Goal: Task Accomplishment & Management: Use online tool/utility

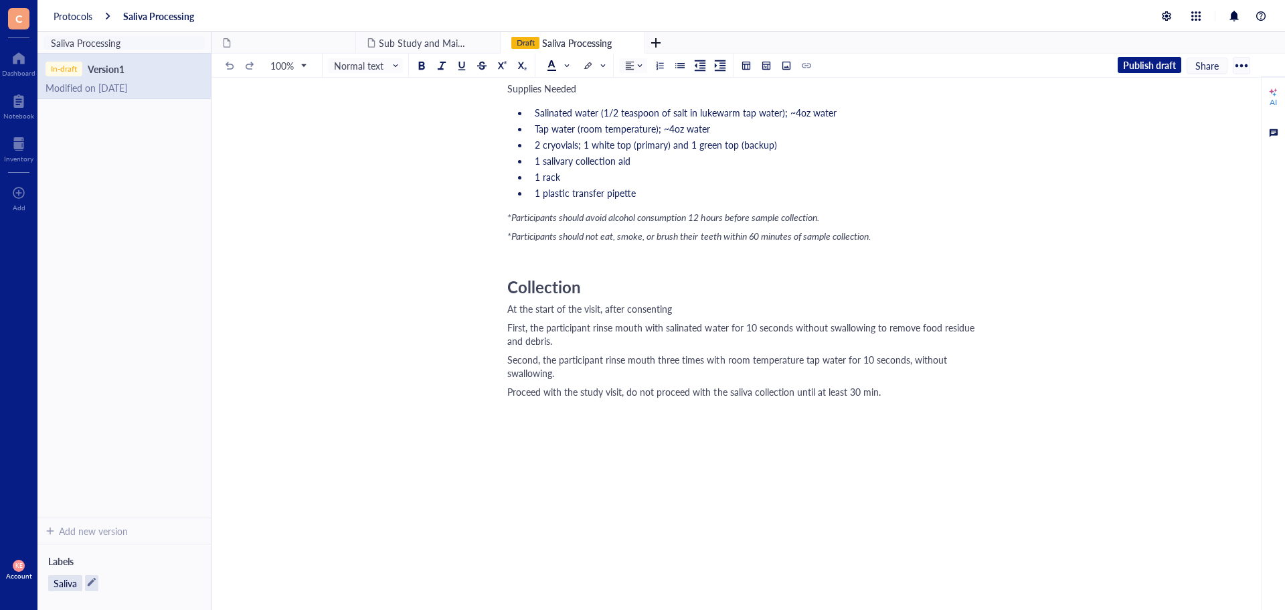
scroll to position [134, 0]
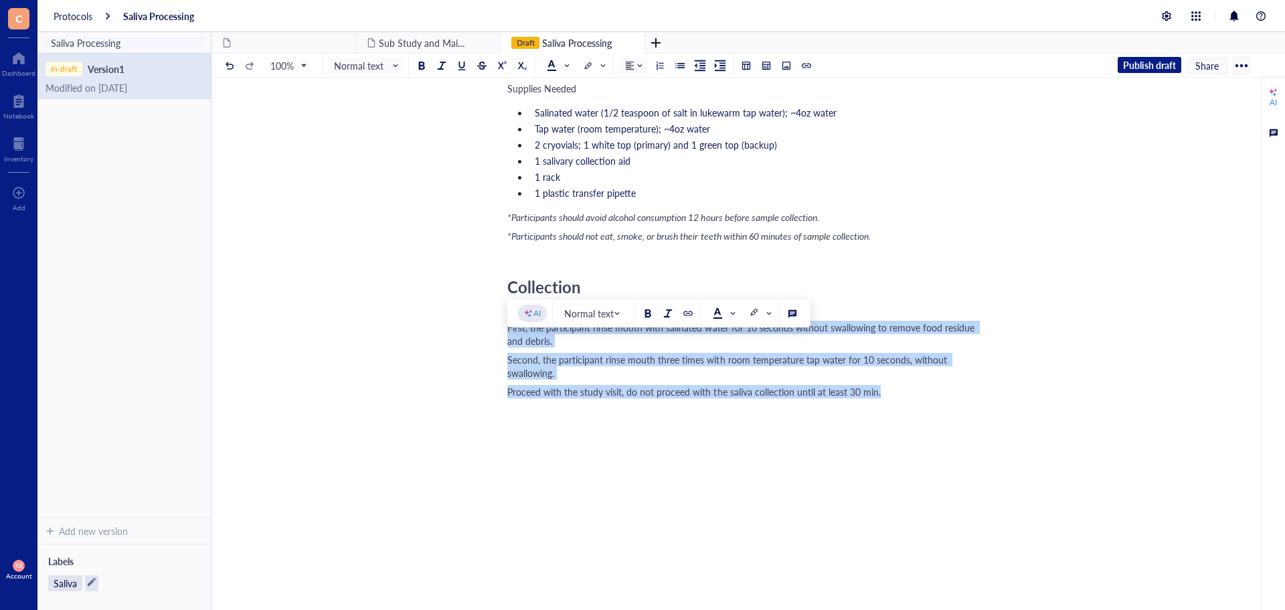
drag, startPoint x: 893, startPoint y: 394, endPoint x: 506, endPoint y: 335, distance: 391.4
click at [506, 335] on div "Saliva Processing Saliva Processing Preparation Supplies Needed Salinated water…" at bounding box center [745, 315] width 1068 height 653
click at [679, 63] on div at bounding box center [679, 65] width 9 height 9
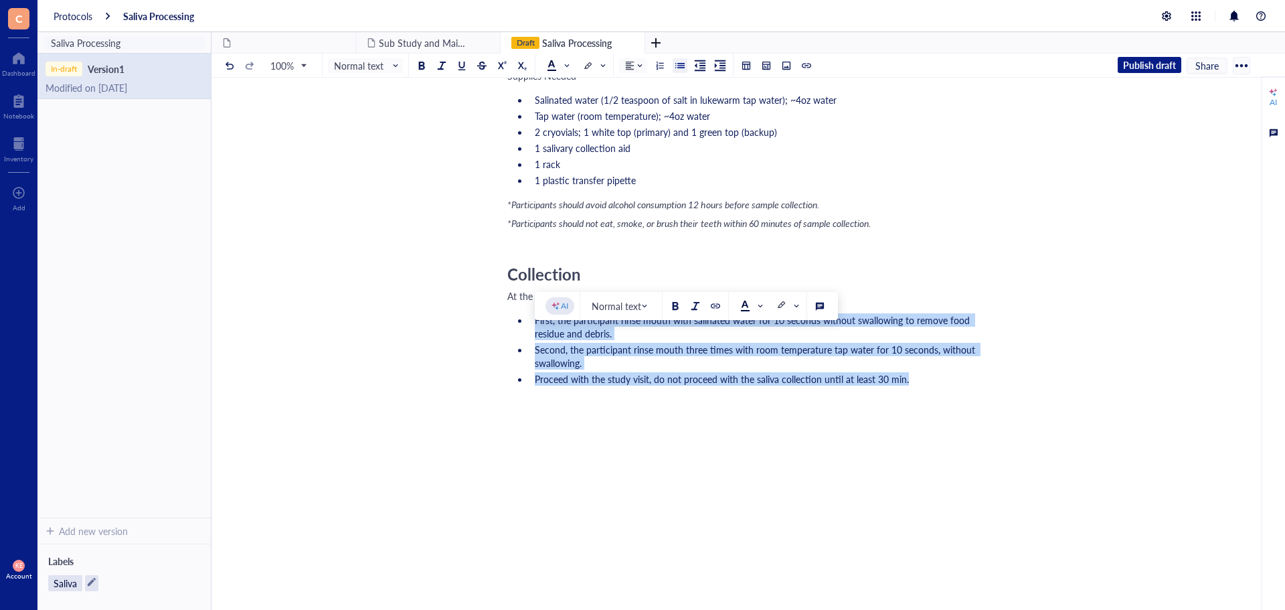
click at [934, 385] on li "Proceed with the study visit, do not proceed with the saliva collection until a…" at bounding box center [756, 378] width 454 height 13
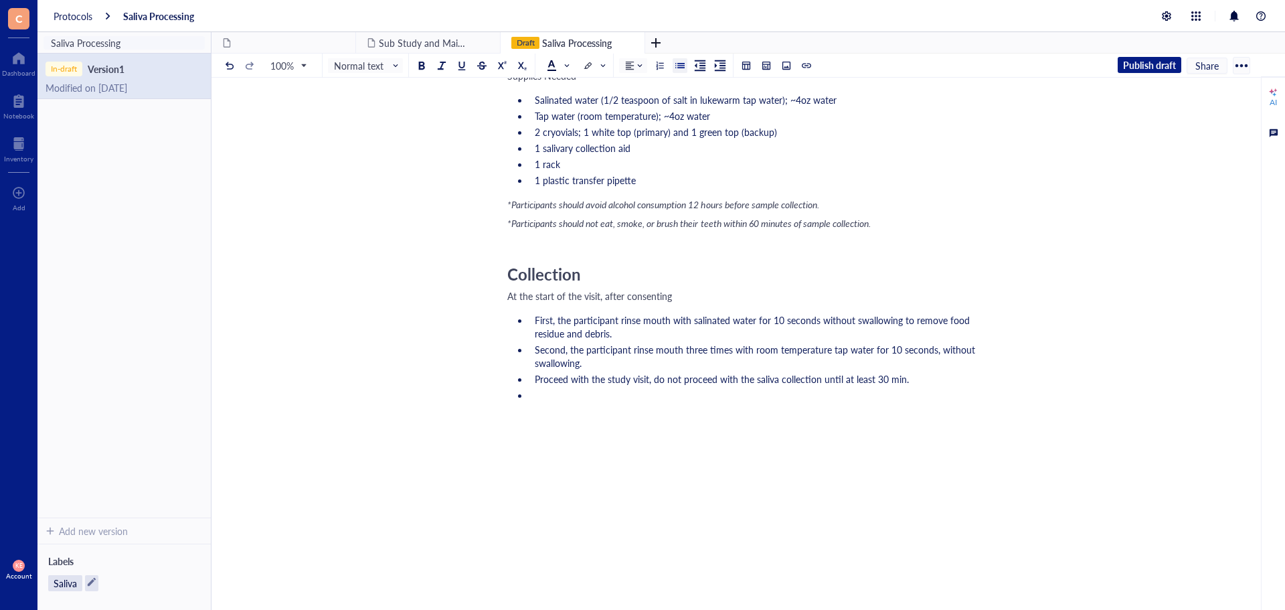
scroll to position [0, 0]
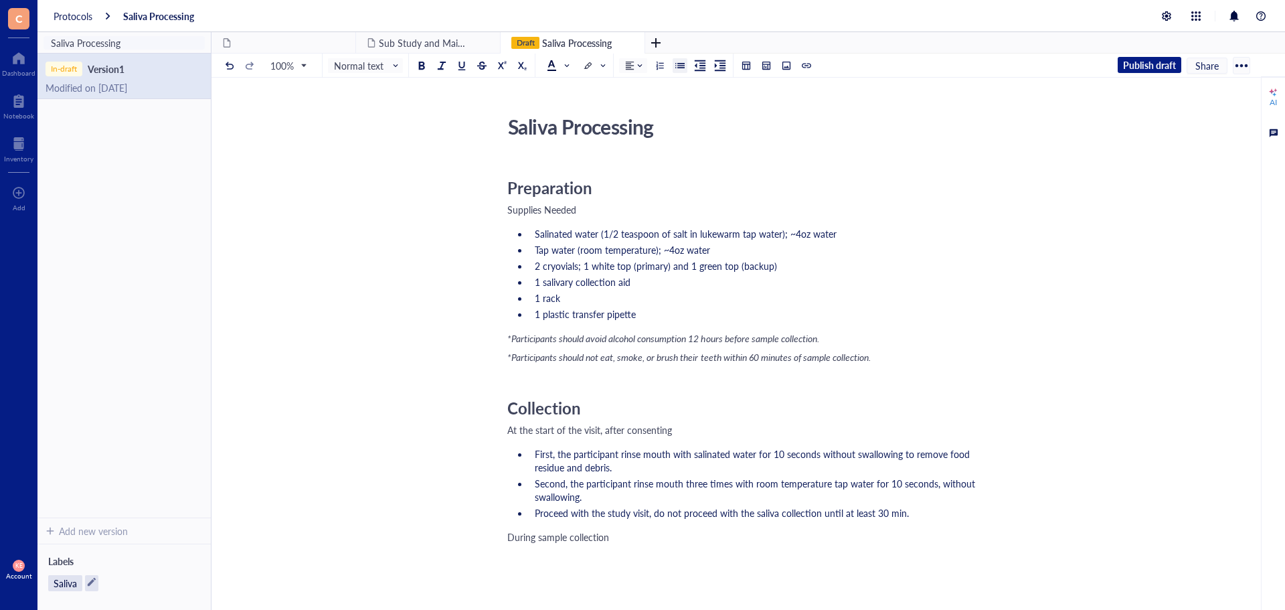
click at [678, 65] on div at bounding box center [679, 65] width 9 height 9
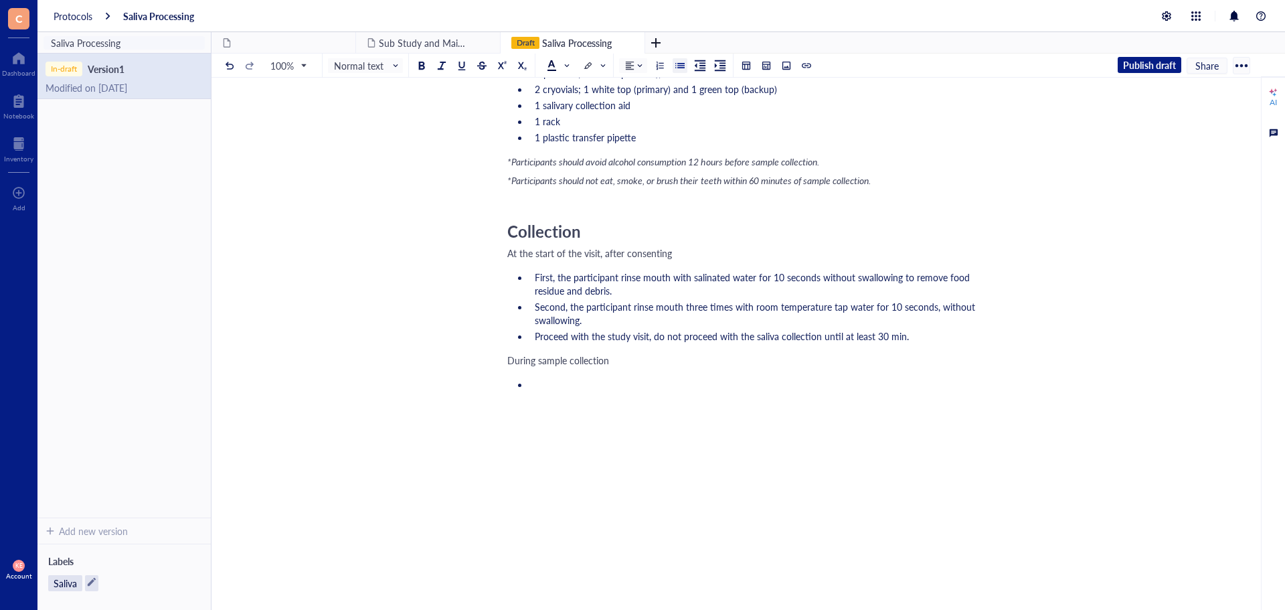
scroll to position [226, 0]
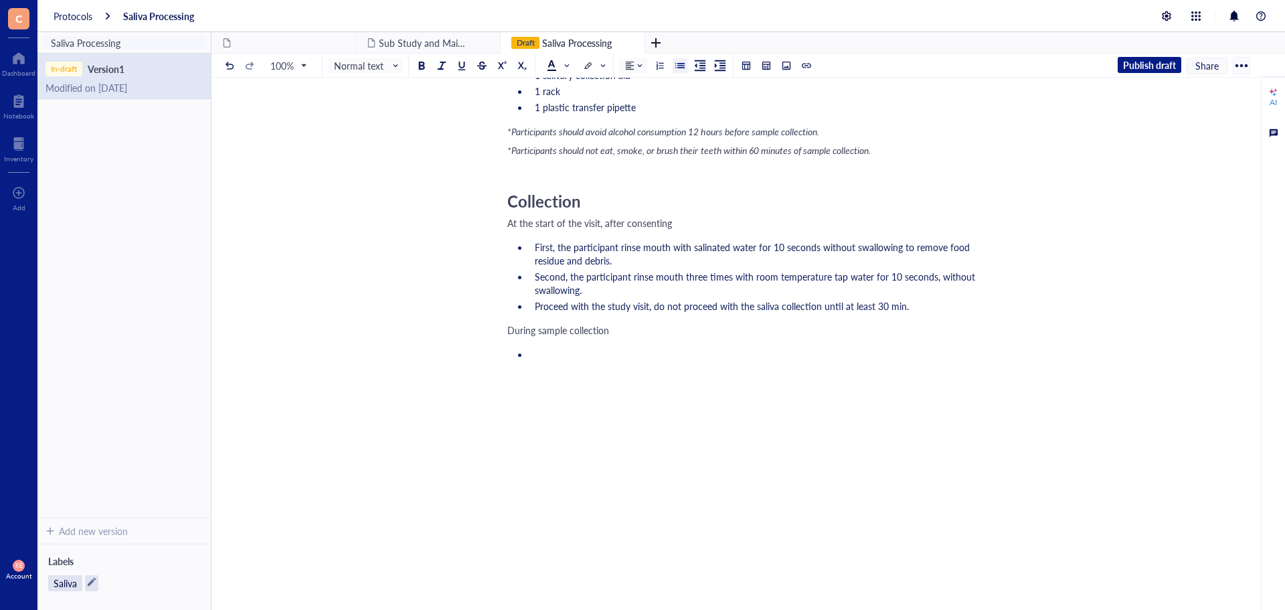
click at [563, 353] on li at bounding box center [756, 360] width 454 height 27
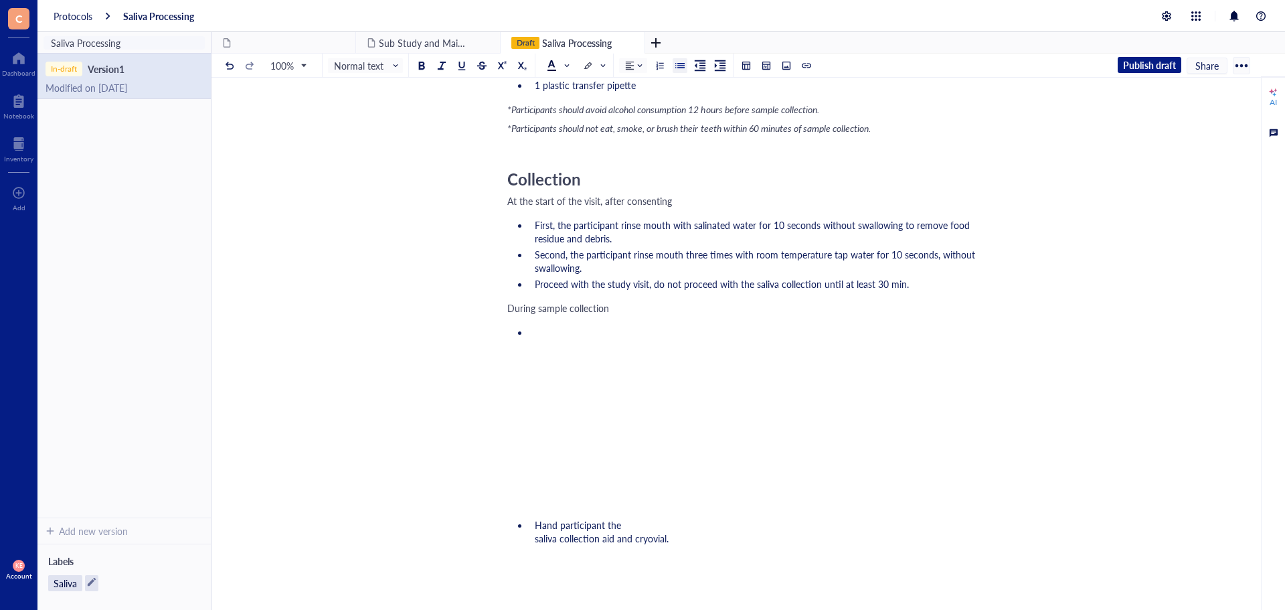
scroll to position [402, 0]
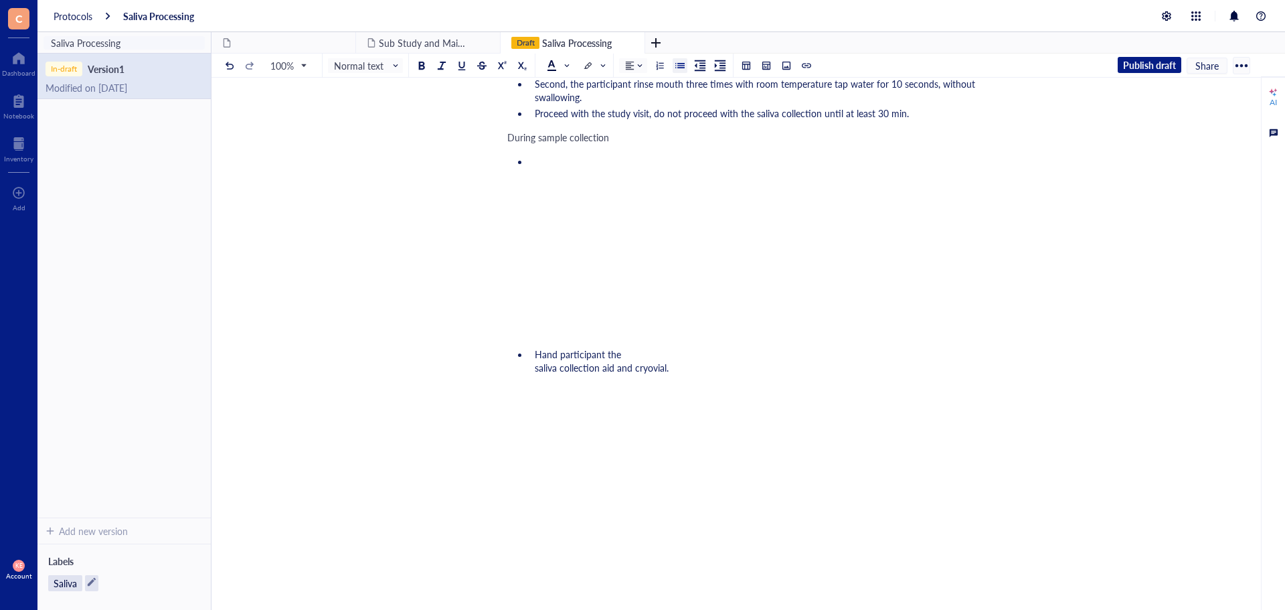
click at [547, 174] on li at bounding box center [756, 202] width 454 height 94
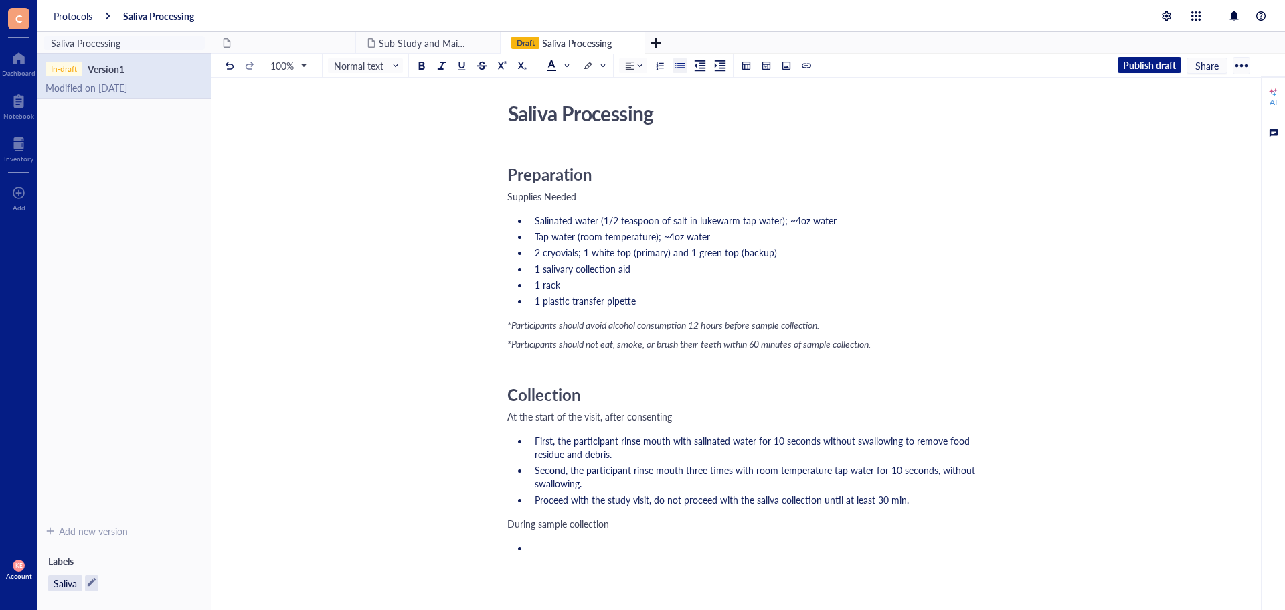
scroll to position [0, 0]
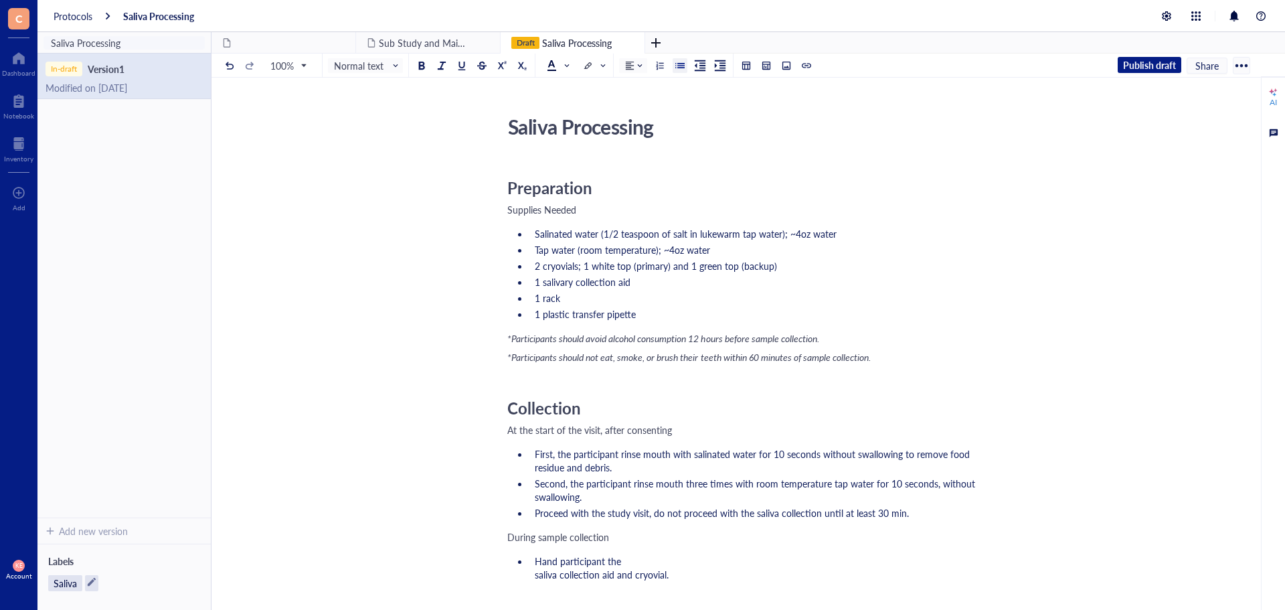
click at [634, 574] on li "Hand participant the saliva collection aid and cryovial." at bounding box center [756, 567] width 454 height 27
click at [788, 567] on li "Hand participant the saliva collection aid and cryovial." at bounding box center [756, 560] width 454 height 13
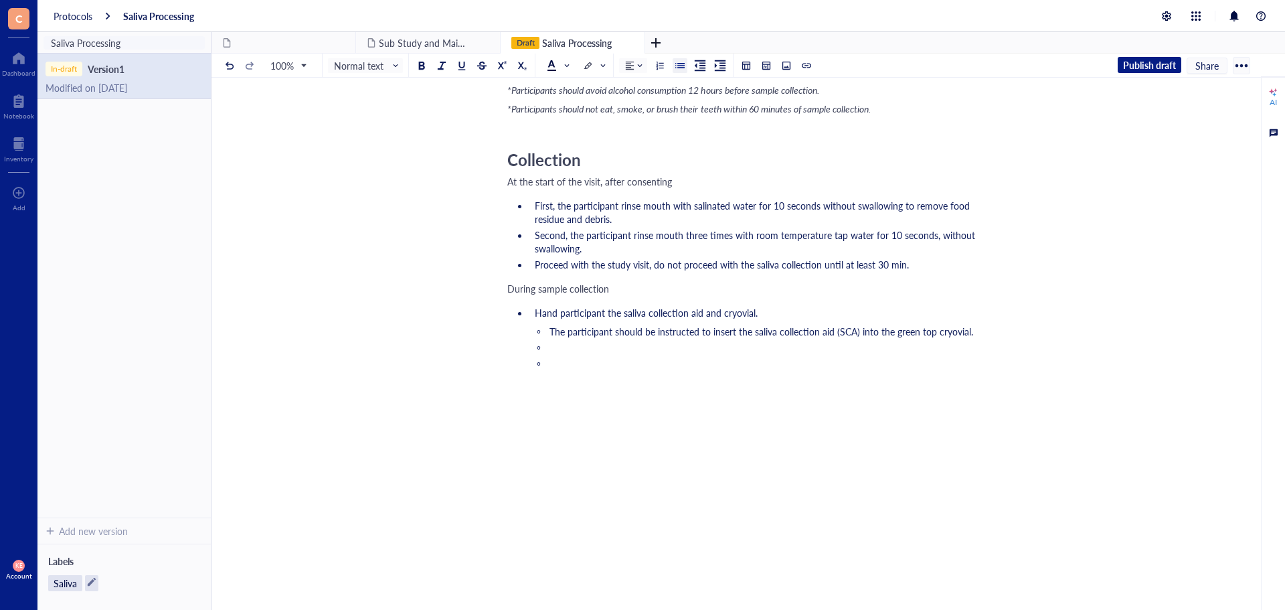
scroll to position [292, 0]
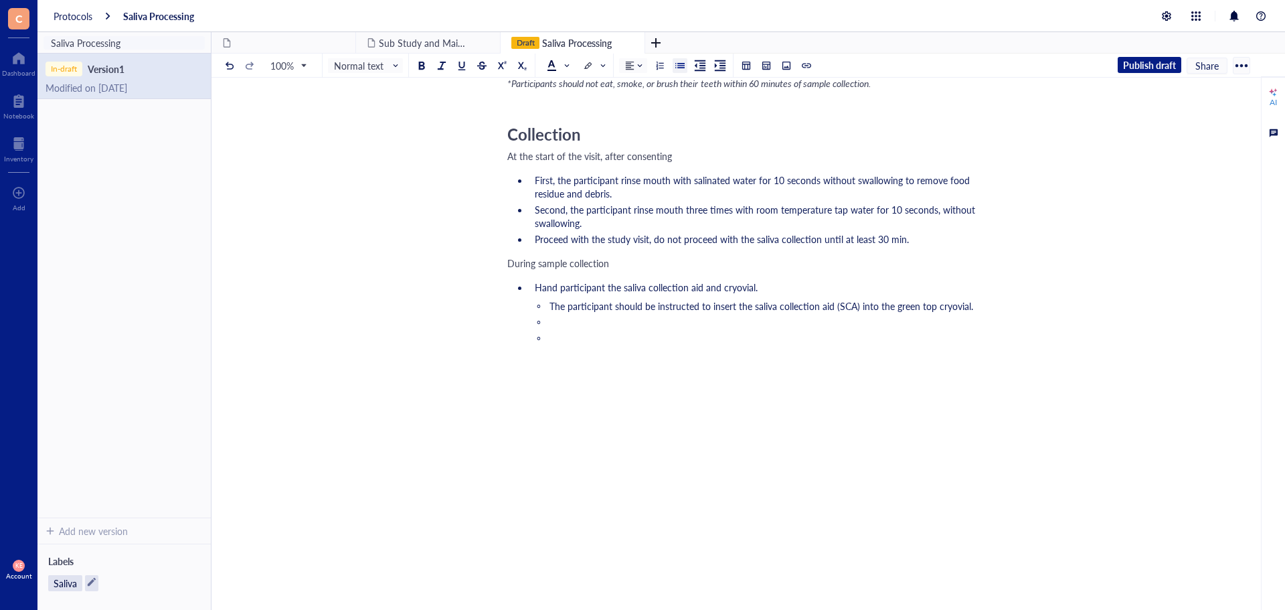
click at [671, 325] on li "﻿" at bounding box center [767, 321] width 433 height 13
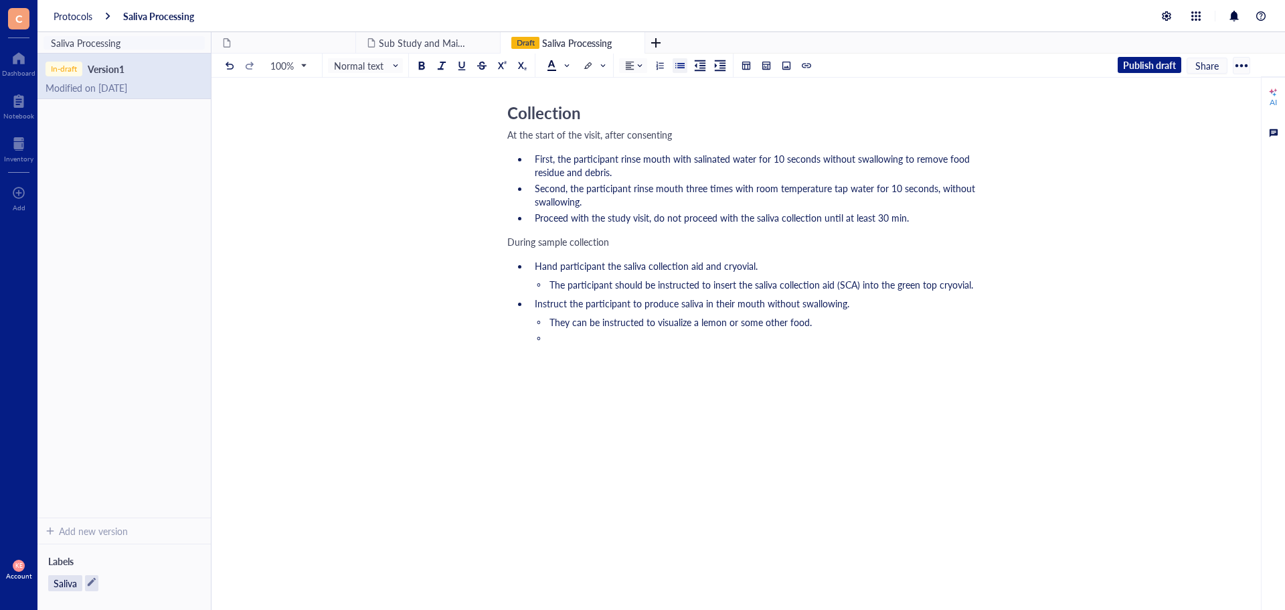
scroll to position [314, 0]
click at [553, 339] on li at bounding box center [767, 351] width 433 height 40
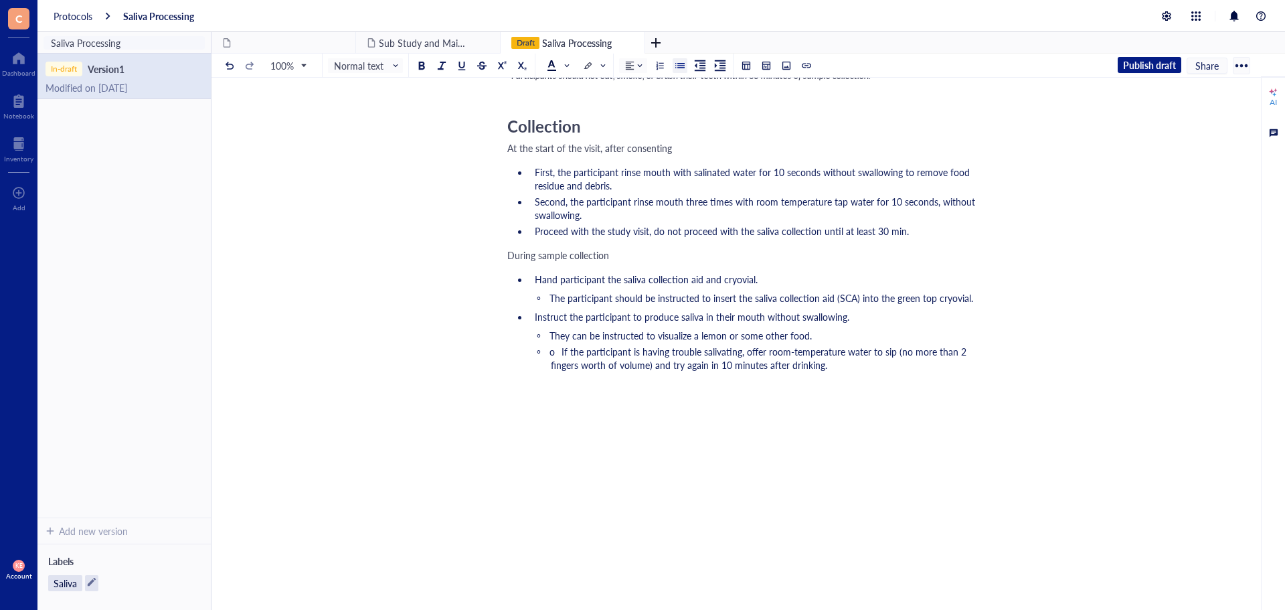
click at [559, 345] on span "o If the participant is having trouble salivating, offer room-temperature water…" at bounding box center [759, 358] width 420 height 27
click at [802, 356] on li "If the participant is having trouble salivating, offer room-temperature water t…" at bounding box center [767, 358] width 433 height 27
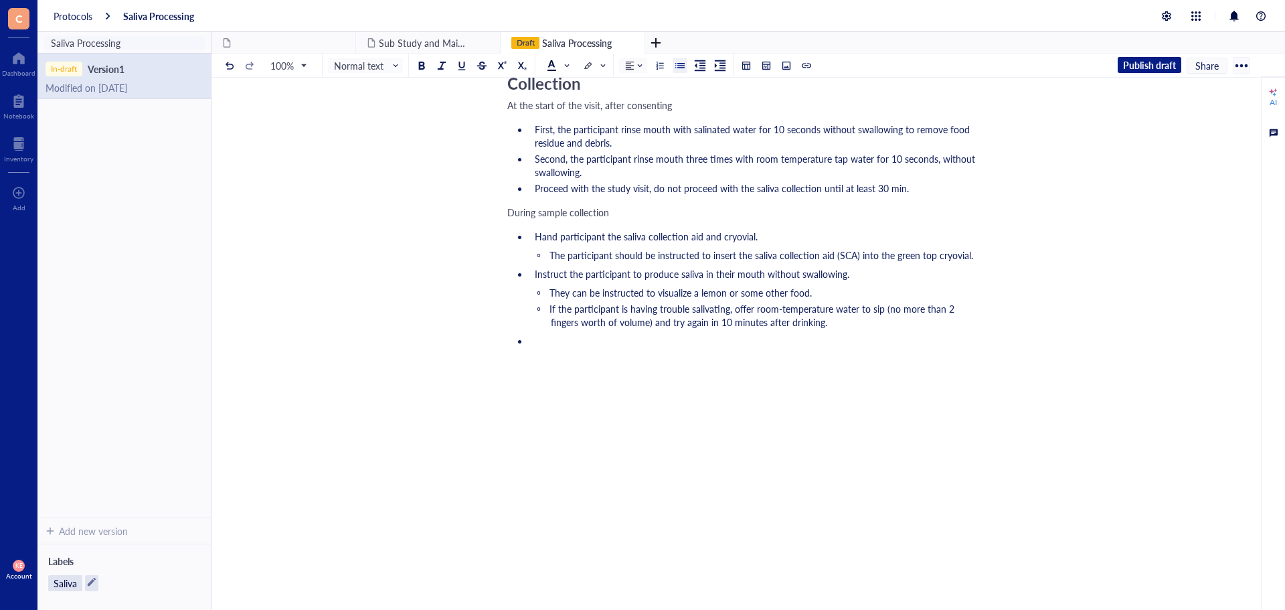
scroll to position [335, 0]
drag, startPoint x: 556, startPoint y: 357, endPoint x: 547, endPoint y: 351, distance: 10.6
click at [555, 357] on li at bounding box center [756, 354] width 454 height 40
click at [537, 350] on li at bounding box center [756, 354] width 454 height 40
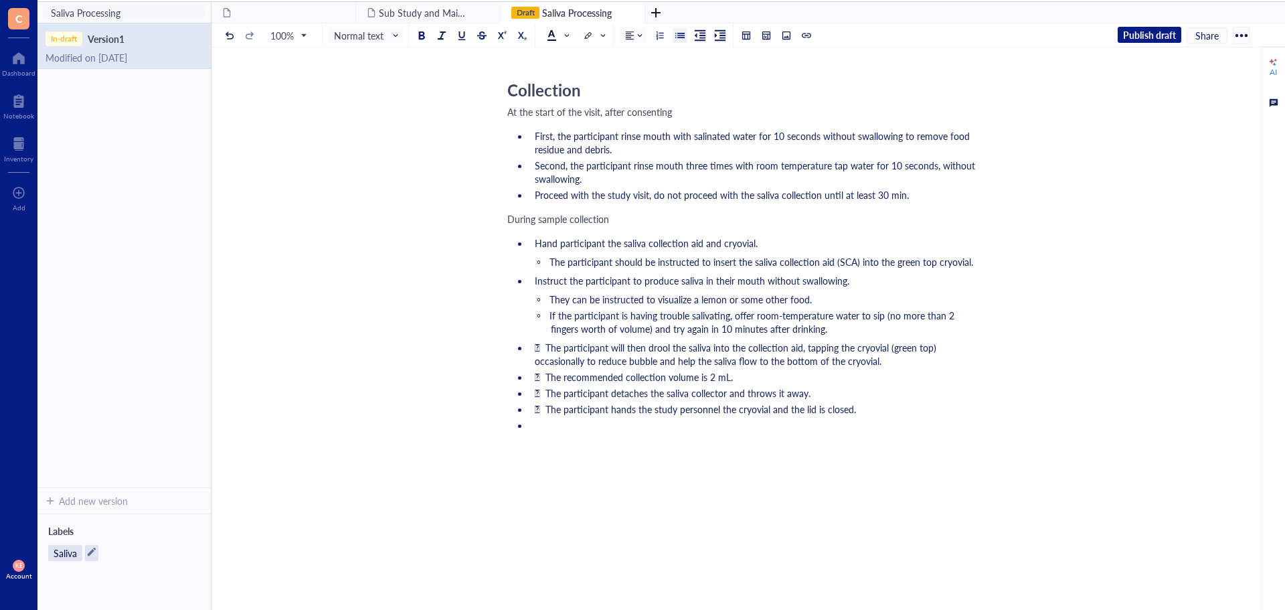
scroll to position [402, 0]
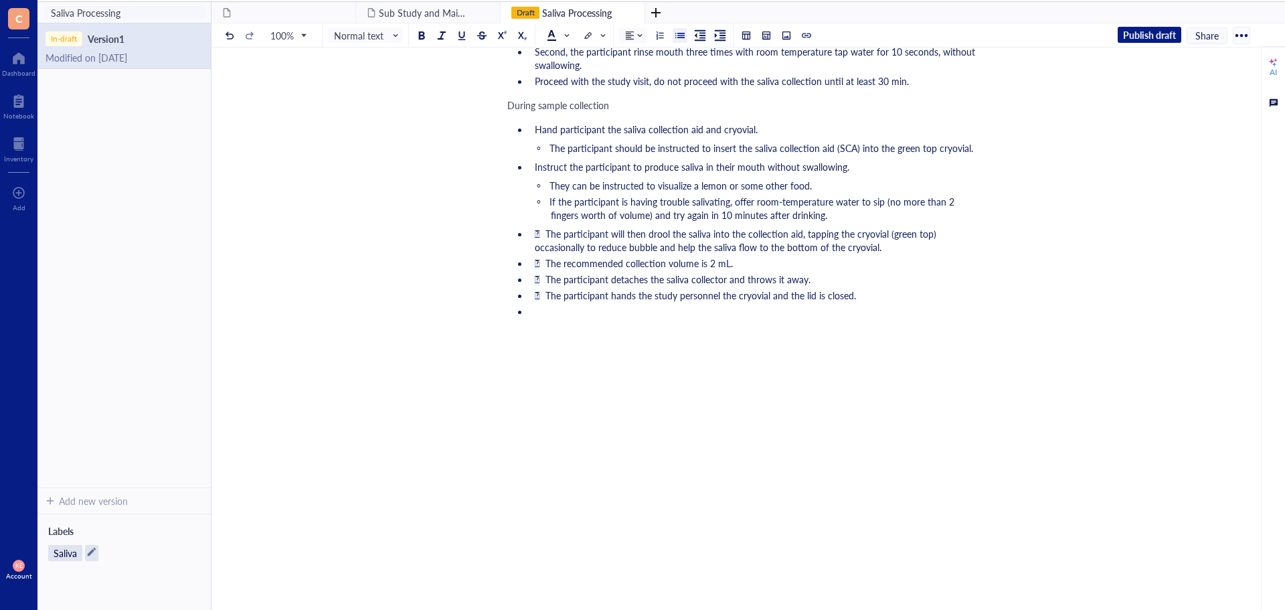
click at [545, 252] on span " The participant will then drool the saliva into the collection aid, tapping t…" at bounding box center [737, 240] width 404 height 27
click at [545, 270] on span " The recommended collection volume is 2 mL." at bounding box center [634, 262] width 198 height 13
click at [545, 286] on span " The participant detaches the saliva collector and throws it away." at bounding box center [673, 278] width 276 height 13
click at [545, 302] on span " The participant hands the study personnel the cryovial and the lid is closed." at bounding box center [695, 294] width 321 height 13
click at [540, 335] on li at bounding box center [756, 324] width 454 height 40
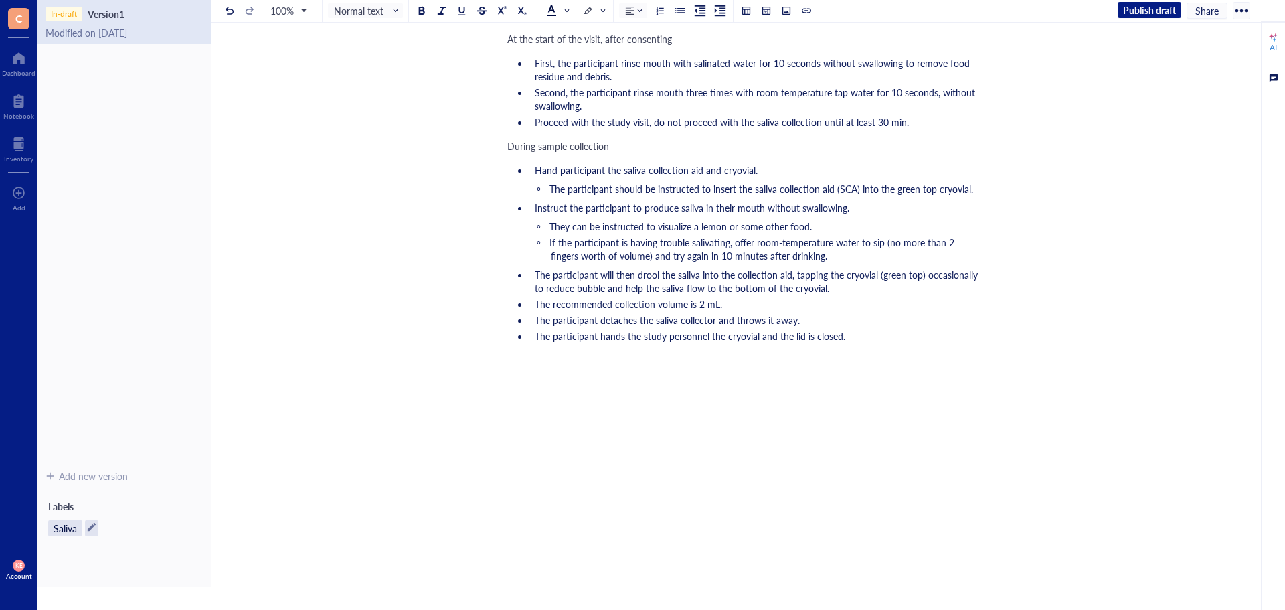
scroll to position [340, 0]
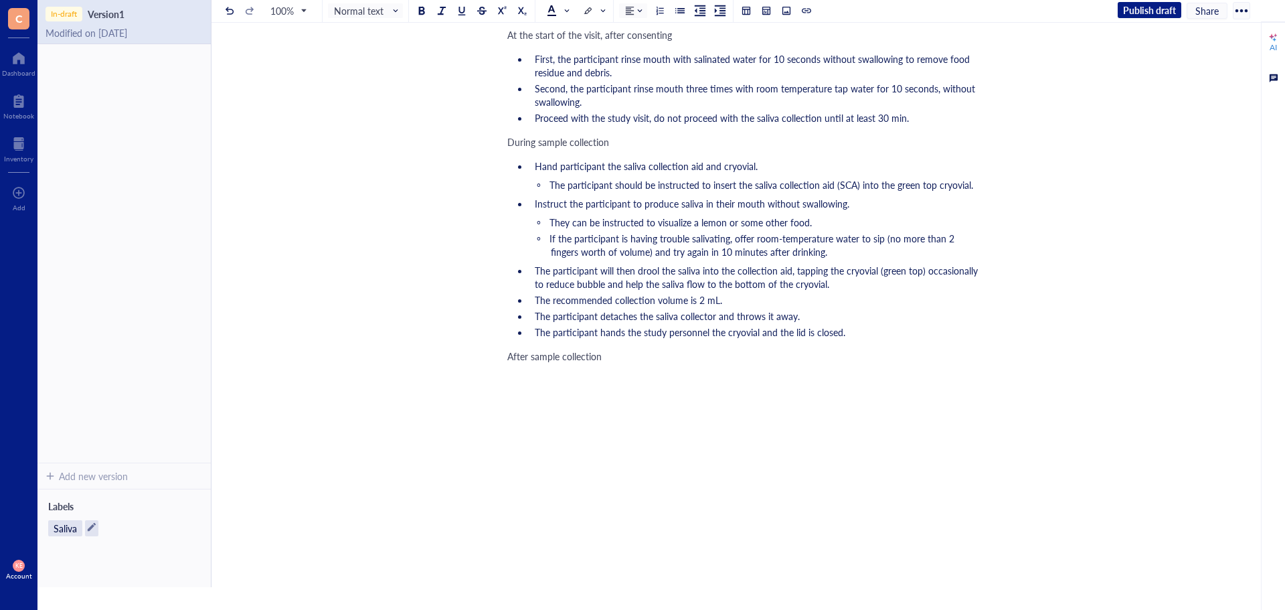
click at [553, 363] on div "After sample collection" at bounding box center [745, 355] width 476 height 13
click at [684, 11] on div at bounding box center [679, 10] width 9 height 9
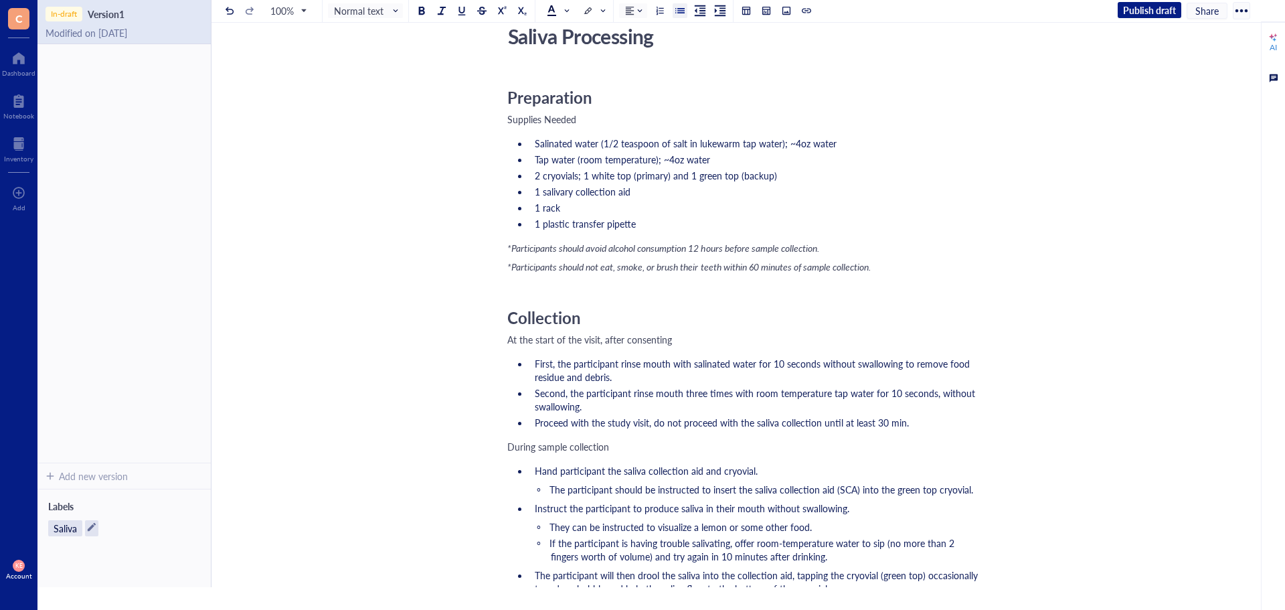
scroll to position [421, 0]
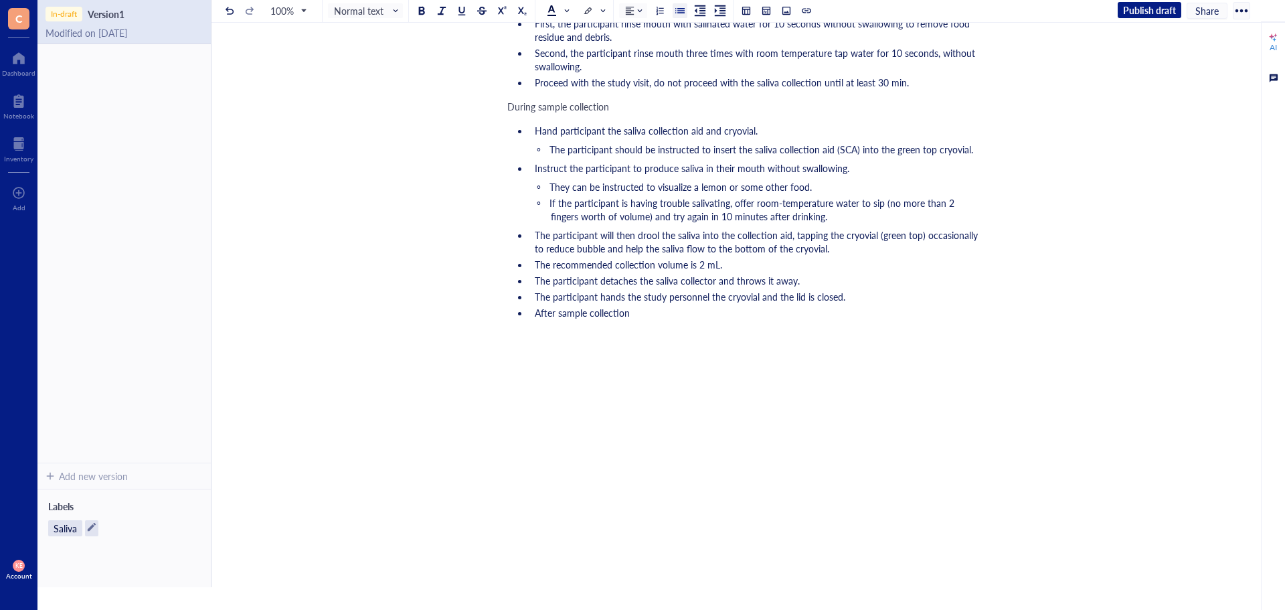
click at [535, 306] on span "After sample collection" at bounding box center [582, 312] width 95 height 13
click at [847, 290] on li "The participant hands the study personnel the cryovial and the lid is closed." at bounding box center [756, 296] width 454 height 13
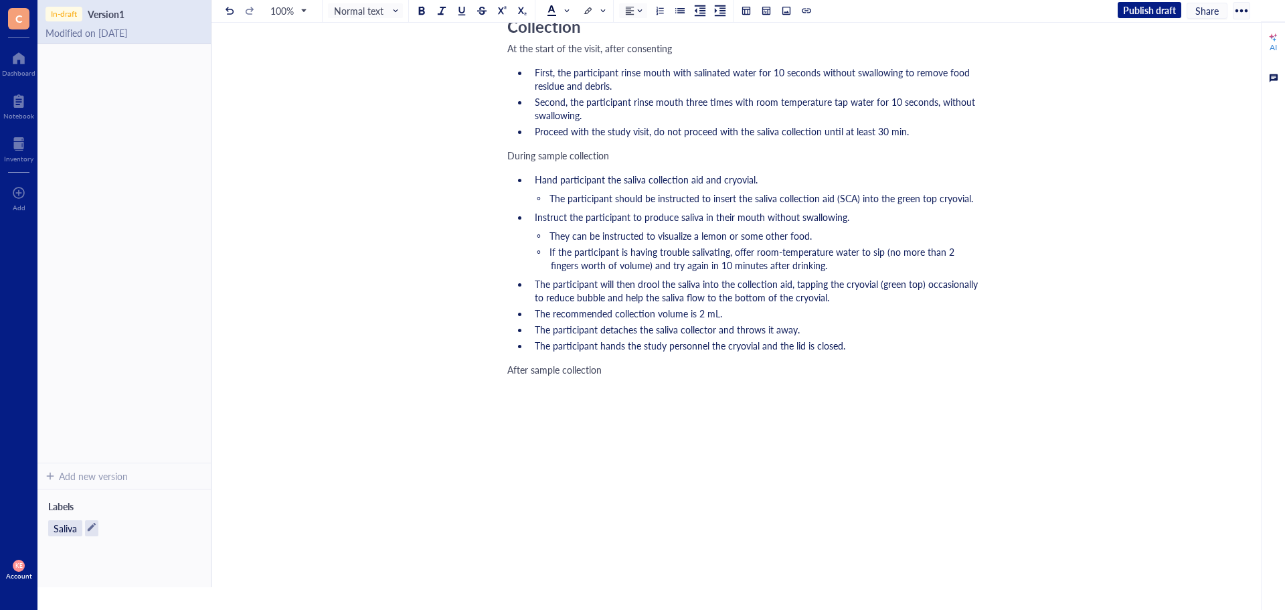
scroll to position [442, 0]
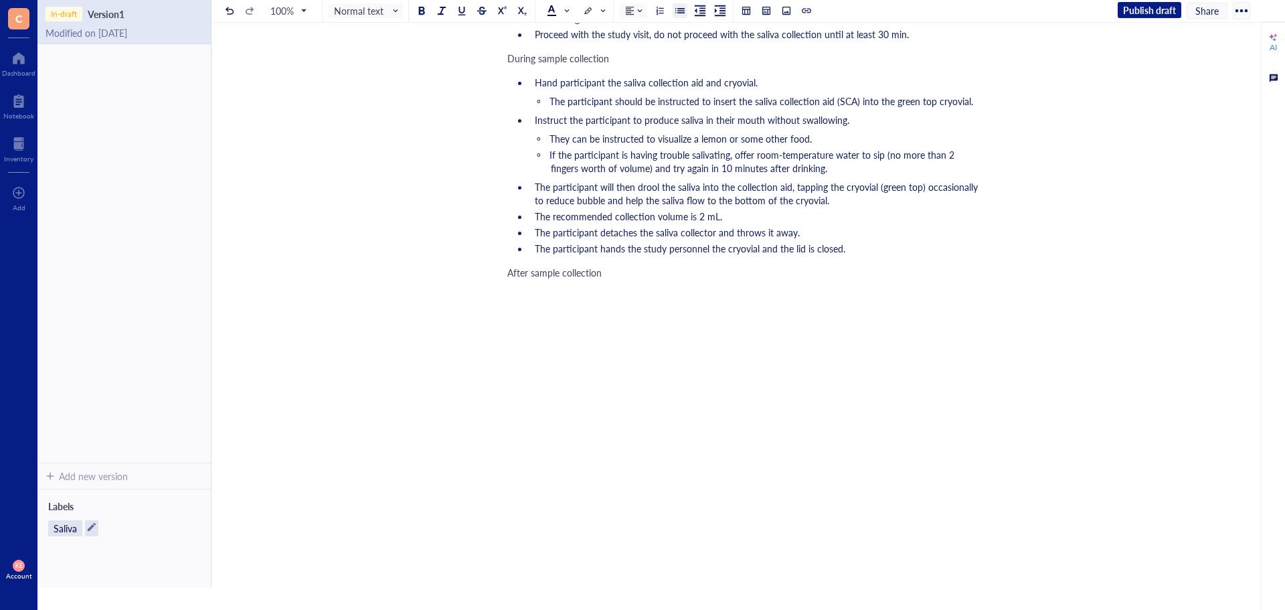
click at [681, 11] on div at bounding box center [679, 10] width 9 height 9
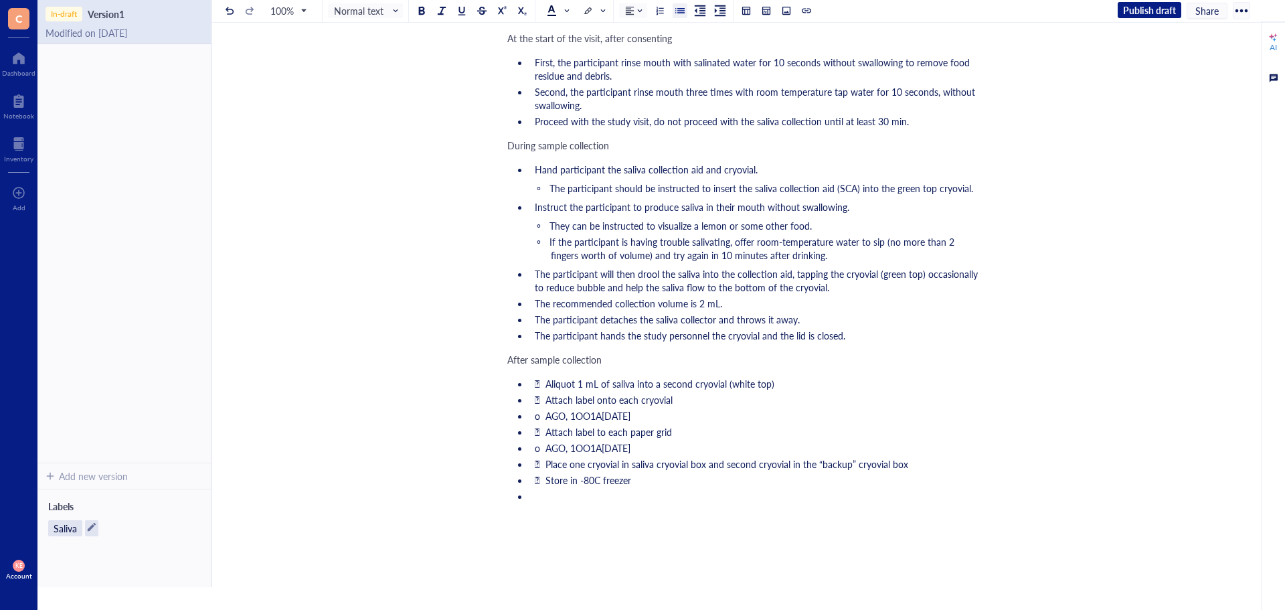
scroll to position [436, 0]
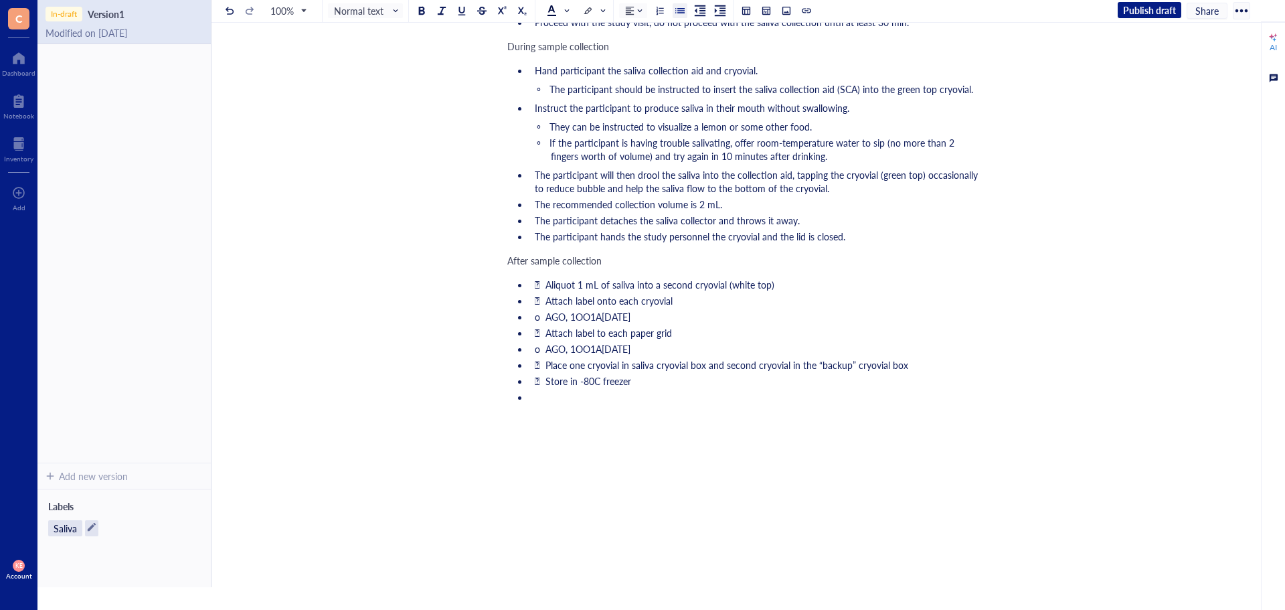
click at [543, 291] on span " Aliquot 1 mL of saliva into a second cryovial (white top)" at bounding box center [655, 284] width 240 height 13
click at [545, 307] on span " Attach label onto each cryovial" at bounding box center [604, 300] width 138 height 13
click at [544, 323] on span "o AGO, 1OO1A[DATE]" at bounding box center [583, 316] width 96 height 13
click at [543, 345] on span " Attach label to each paper grid" at bounding box center [603, 337] width 137 height 13
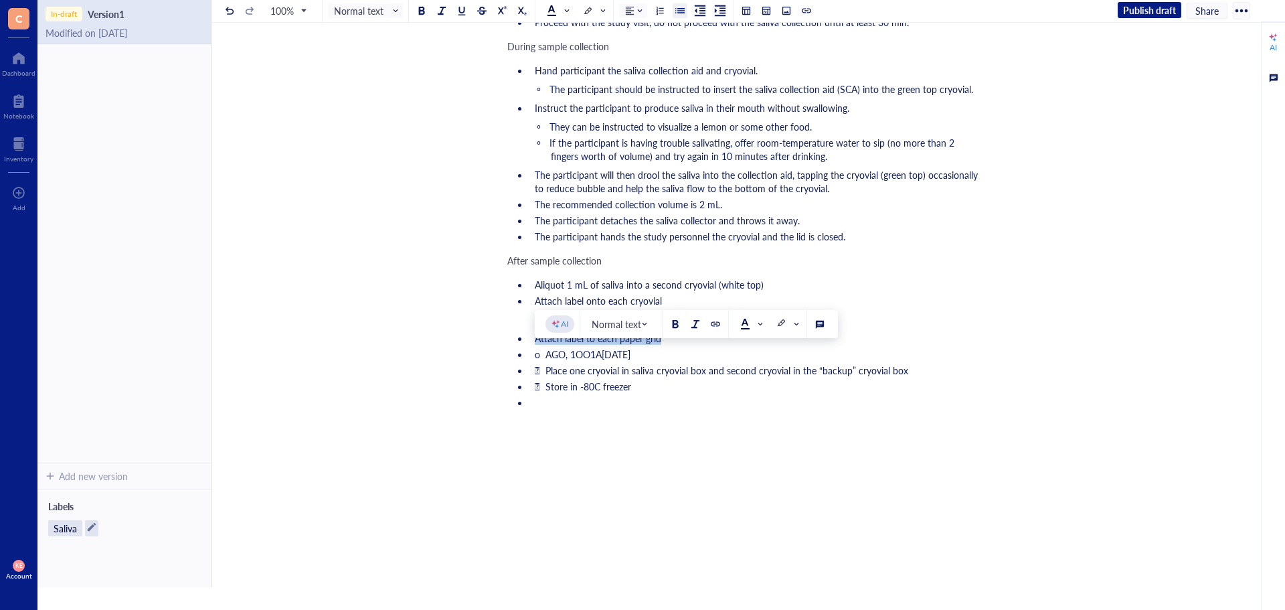
drag, startPoint x: 613, startPoint y: 358, endPoint x: 537, endPoint y: 356, distance: 76.3
click at [537, 345] on li "Attach label to each paper grid" at bounding box center [756, 337] width 454 height 13
click at [656, 361] on li "o AGO, 1OO1A[DATE]" at bounding box center [756, 353] width 454 height 13
click at [545, 361] on span "o AGO, 1OO1A[DATE]" at bounding box center [583, 353] width 96 height 13
drag, startPoint x: 552, startPoint y: 378, endPoint x: 655, endPoint y: 376, distance: 103.1
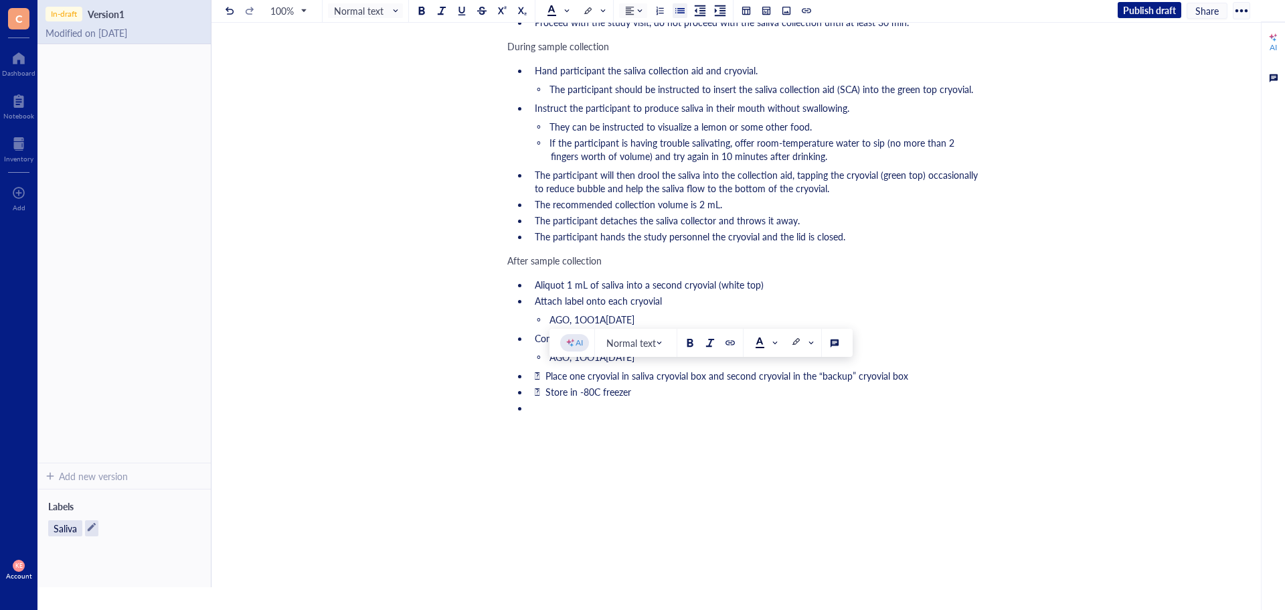
click at [634, 363] on span "AGO, 1OO1A[DATE]" at bounding box center [591, 356] width 85 height 13
click at [663, 345] on li "Complete grids in GeneMod" at bounding box center [756, 337] width 454 height 13
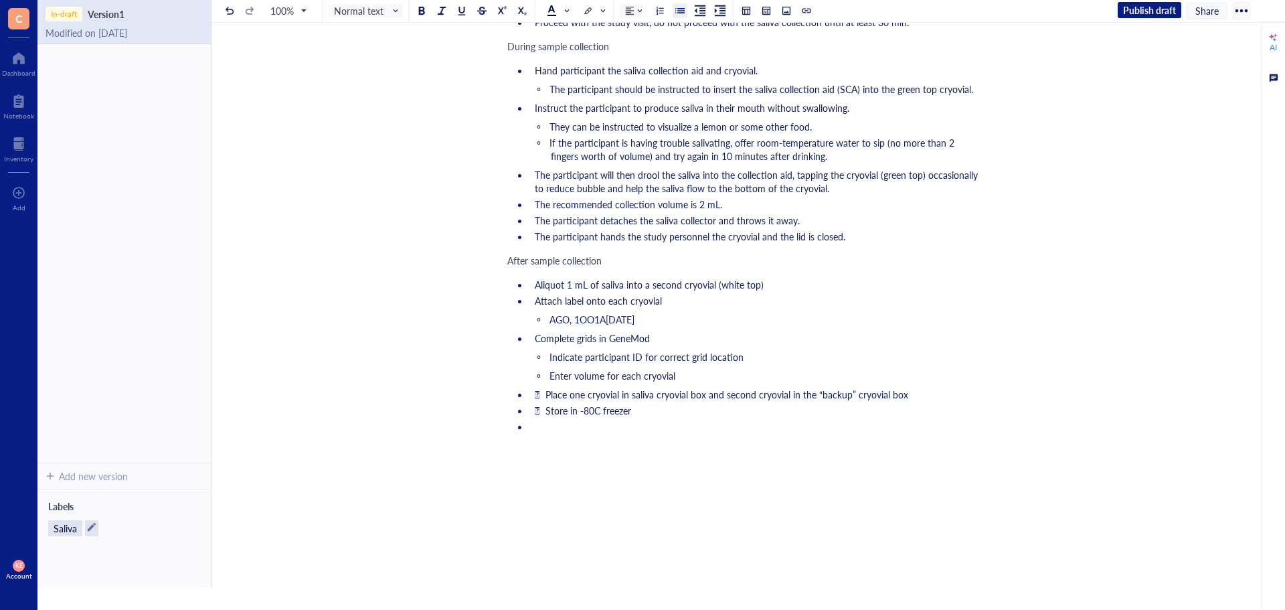
drag, startPoint x: 545, startPoint y: 414, endPoint x: 565, endPoint y: 430, distance: 26.7
click at [545, 401] on span " Place one cryovial in saliva cryovial box and second cryovial in the “backup”…" at bounding box center [721, 393] width 373 height 13
click at [907, 401] on li "Place one cryovial in saliva cryovial box and second cryovial in the “backup” c…" at bounding box center [756, 393] width 454 height 13
click at [546, 417] on span " Store in -80C freezer" at bounding box center [583, 410] width 96 height 13
click at [640, 417] on li "Store in -80C freezer" at bounding box center [756, 410] width 454 height 13
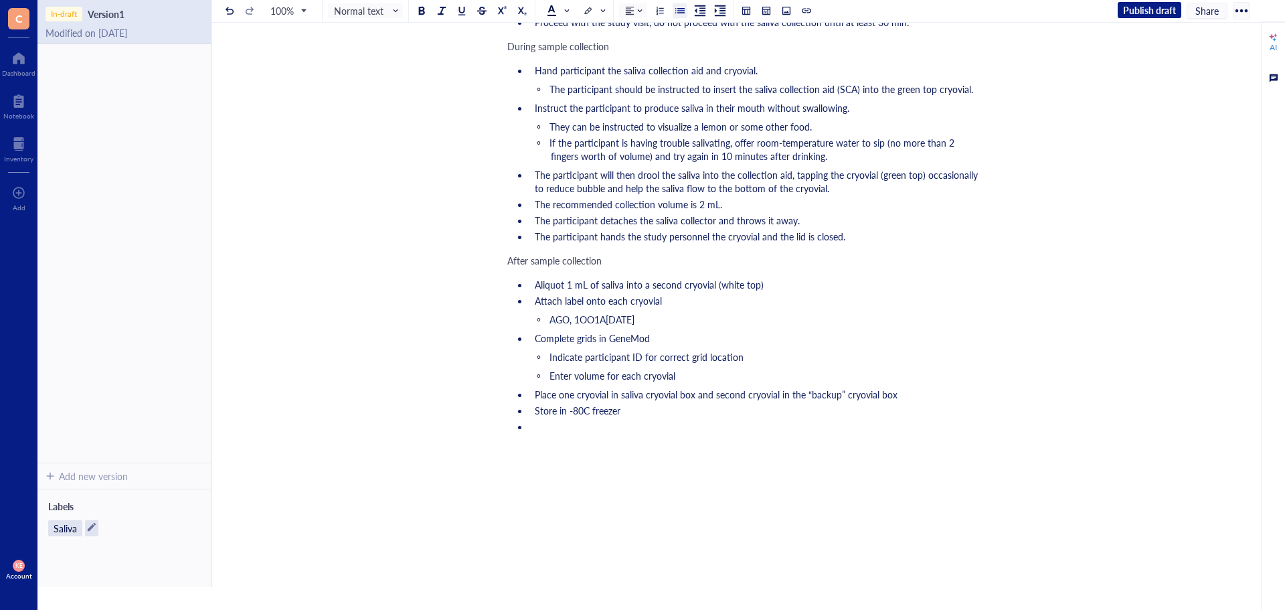
click at [628, 440] on li at bounding box center [756, 440] width 454 height 40
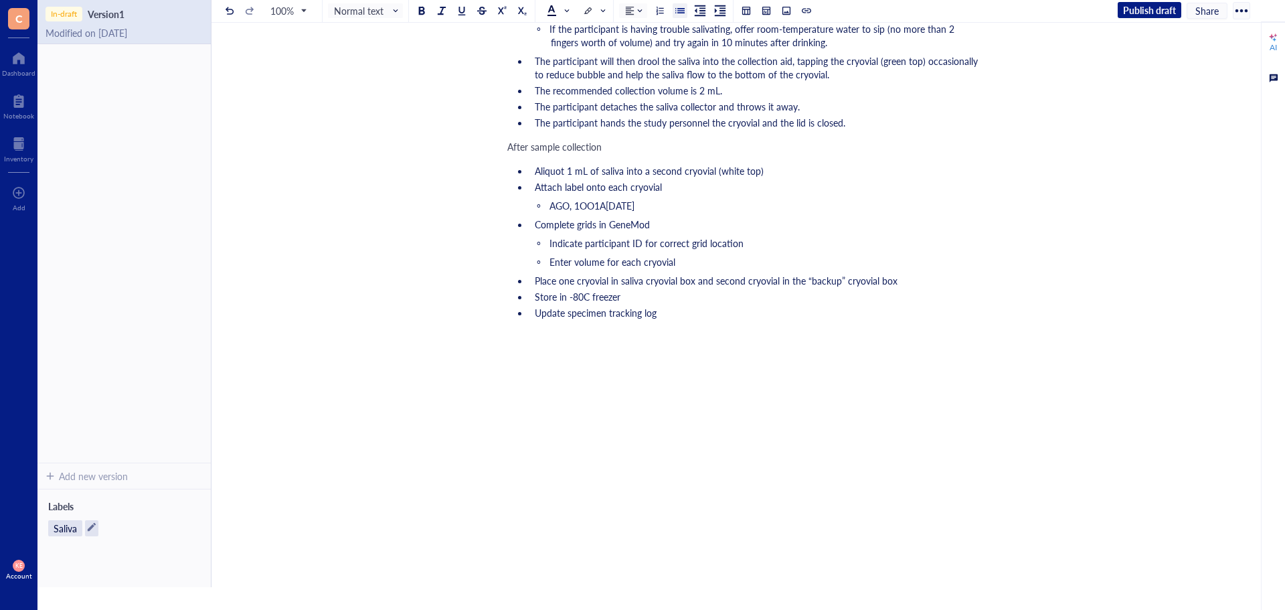
scroll to position [595, 0]
drag, startPoint x: 766, startPoint y: 317, endPoint x: 766, endPoint y: 335, distance: 18.1
click at [766, 317] on li "Update specimen tracking log" at bounding box center [756, 312] width 454 height 13
click at [1065, 222] on div "Saliva Processing Saliva Processing Preparation Supplies Needed Salinated water…" at bounding box center [745, 45] width 1068 height 1081
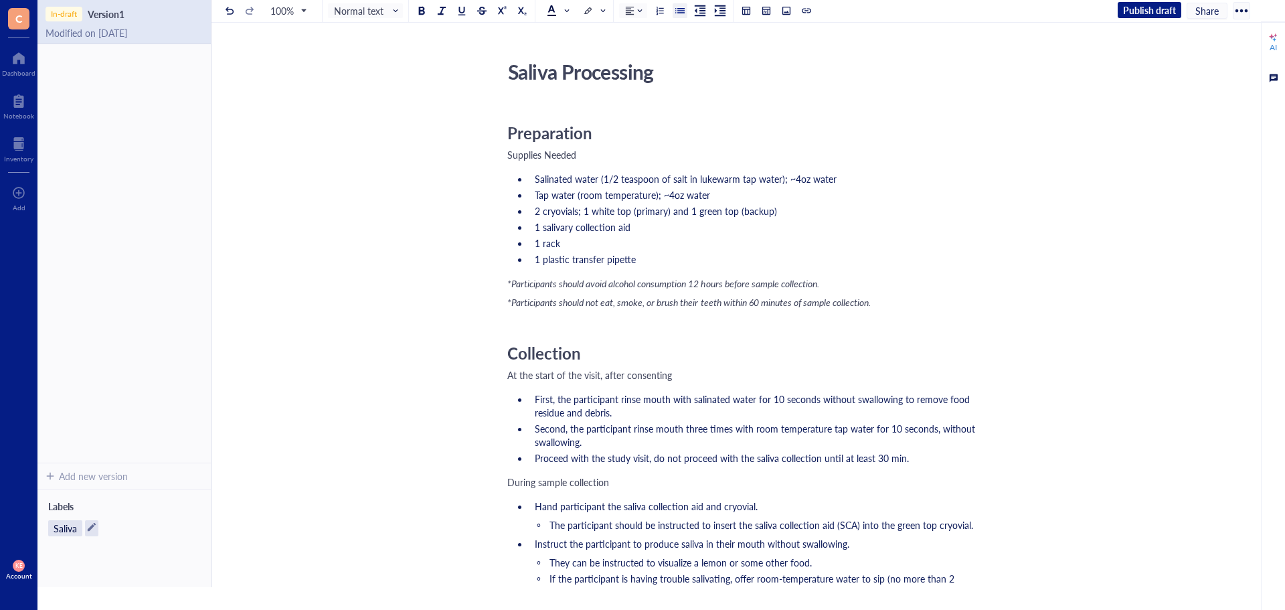
click at [528, 90] on div "Saliva Processing Saliva Processing Preparation Supplies Needed Salinated water…" at bounding box center [745, 595] width 1068 height 1081
click at [519, 124] on span "Preparation" at bounding box center [549, 132] width 85 height 23
click at [509, 132] on span "Preparation" at bounding box center [549, 132] width 85 height 23
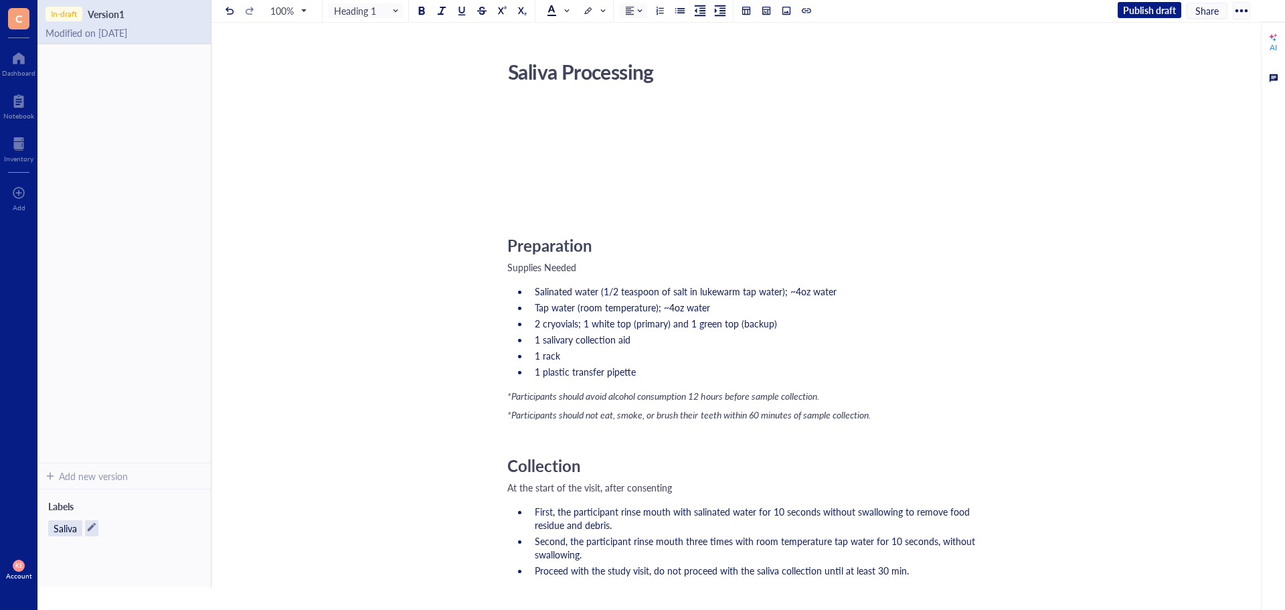
click at [587, 119] on div "﻿" at bounding box center [745, 113] width 476 height 13
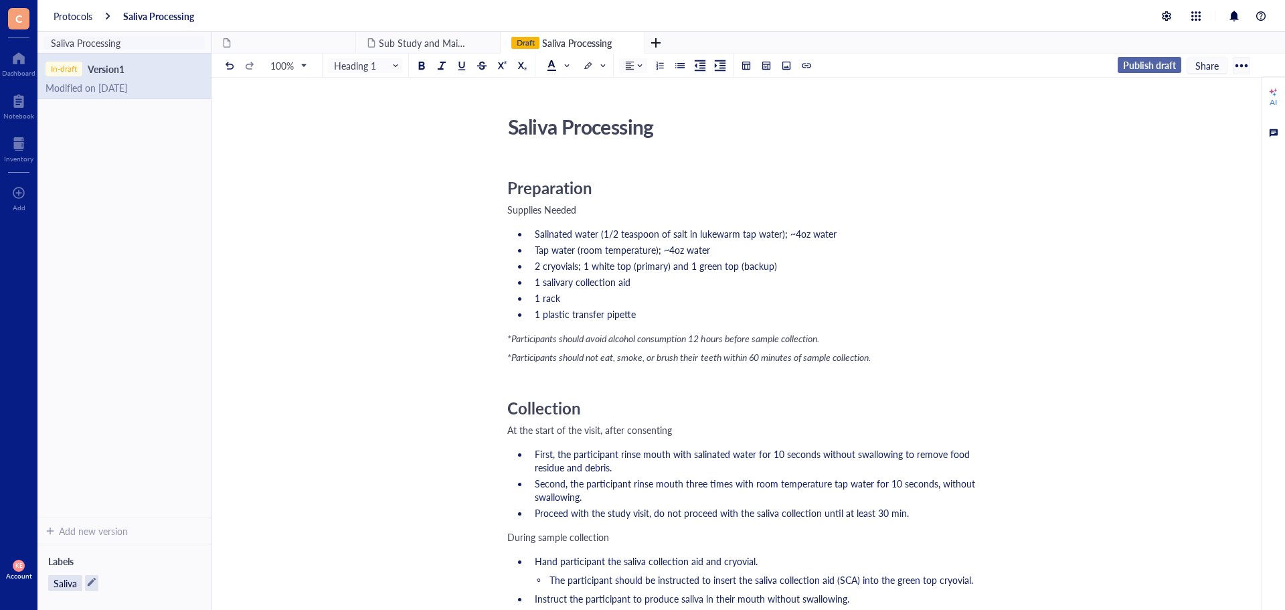
click at [1160, 70] on span "Publish draft" at bounding box center [1149, 65] width 53 height 12
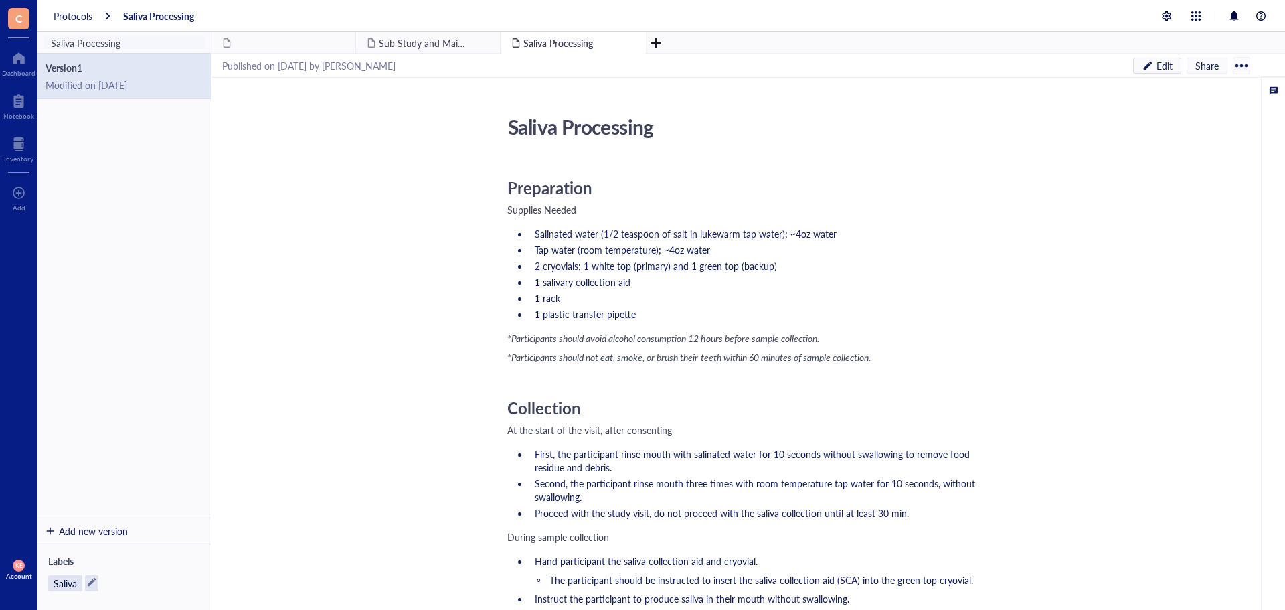
click at [85, 8] on div "Protocols Saliva Processing" at bounding box center [660, 16] width 1247 height 32
click at [80, 14] on div "Protocols" at bounding box center [73, 16] width 39 height 12
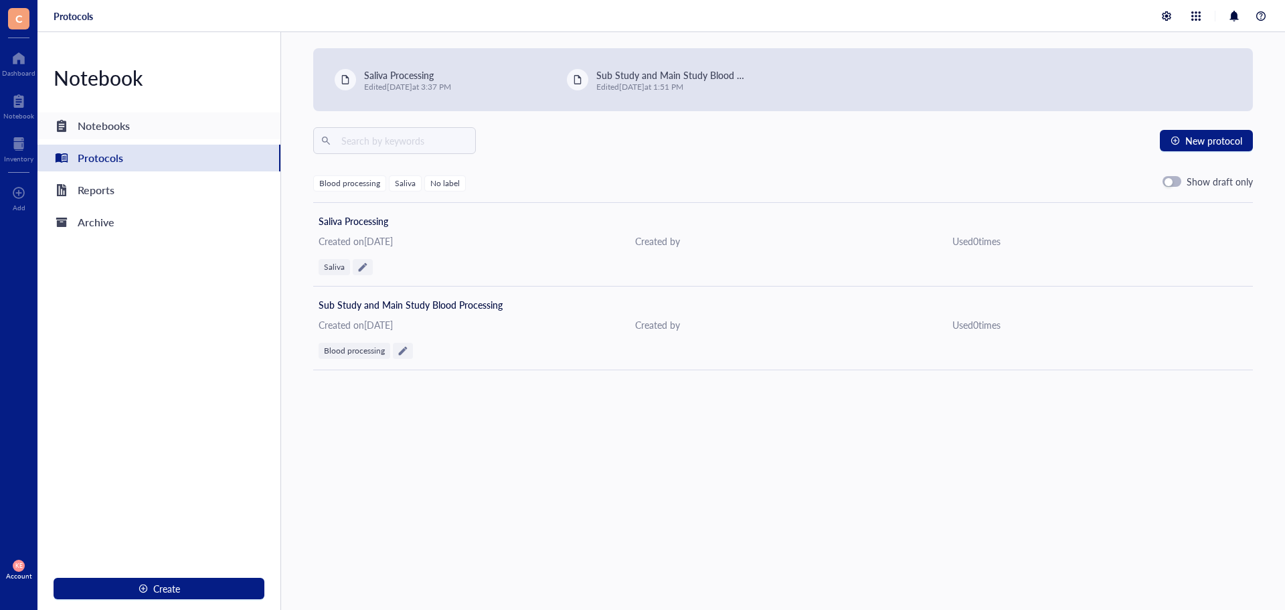
click at [104, 122] on div "Notebooks" at bounding box center [104, 125] width 52 height 19
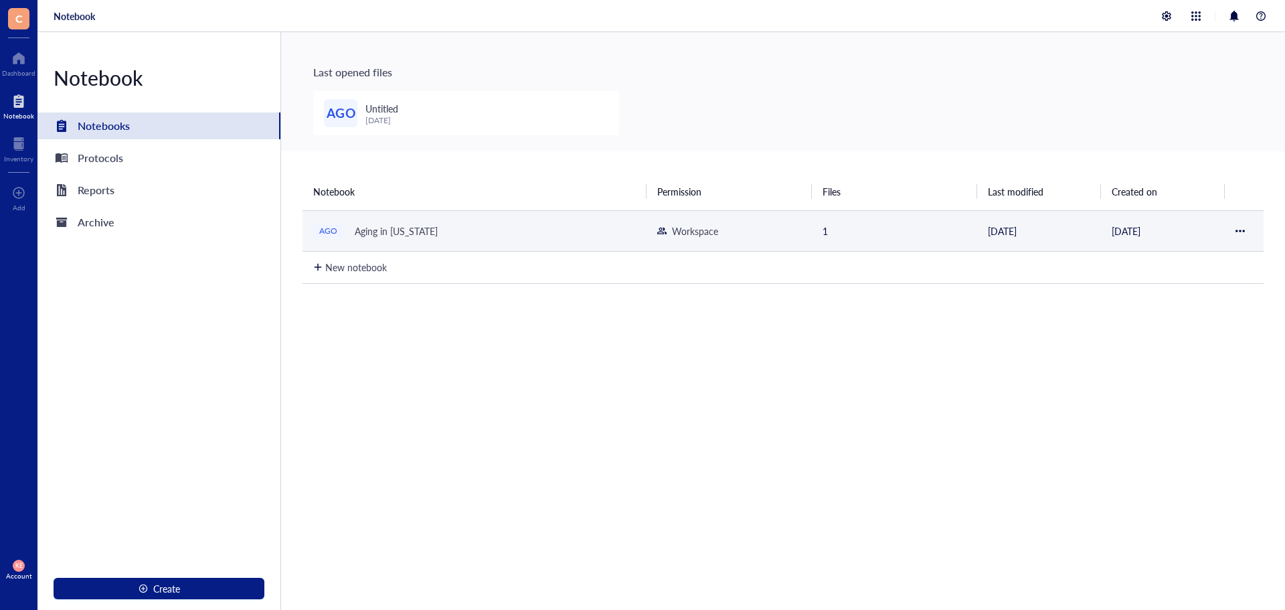
click at [412, 232] on div "Aging in [US_STATE]" at bounding box center [396, 231] width 95 height 19
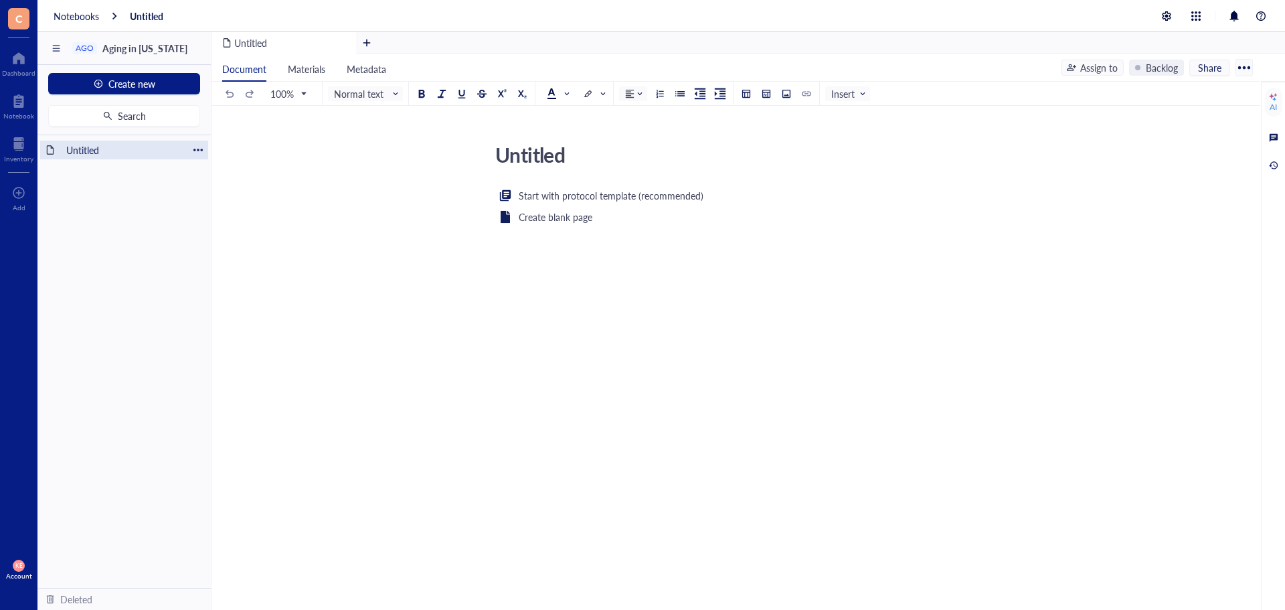
click at [196, 151] on div at bounding box center [197, 149] width 9 height 9
click at [169, 149] on div "Untitled" at bounding box center [124, 150] width 128 height 19
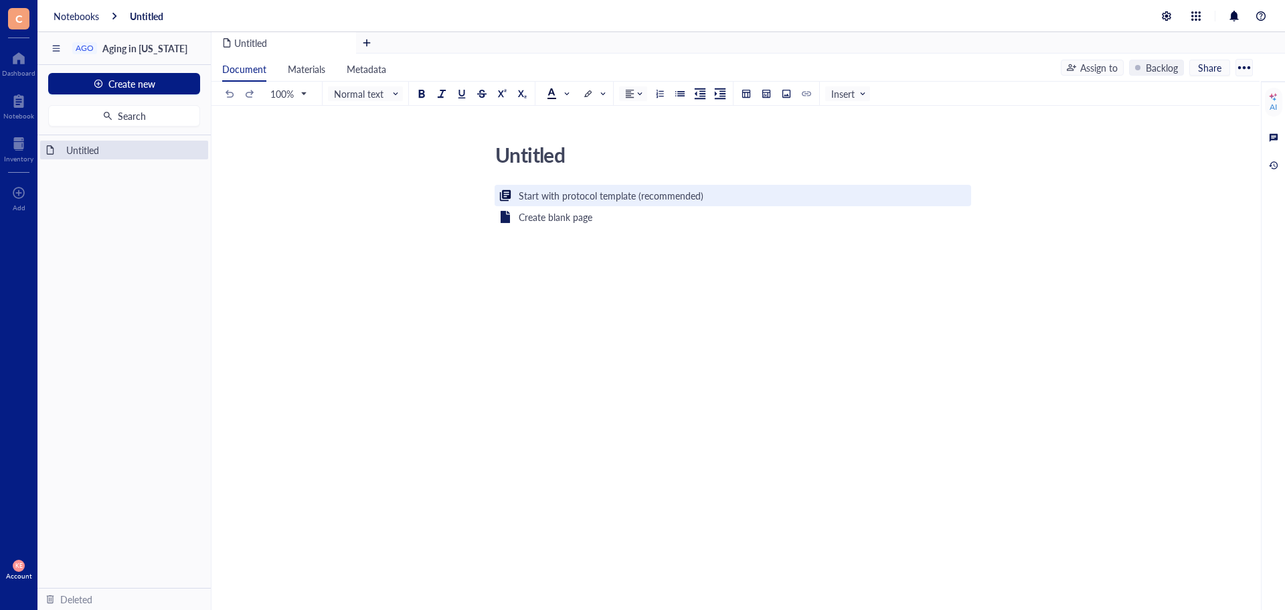
click at [547, 197] on div "Start with protocol template (recommended)" at bounding box center [611, 195] width 185 height 15
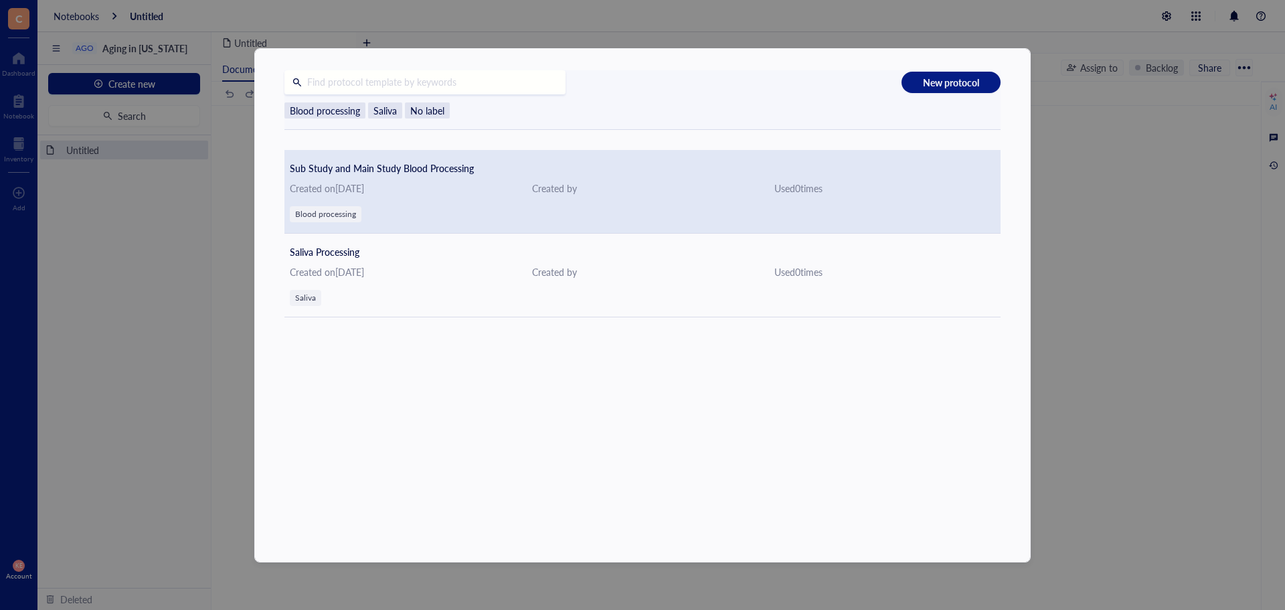
click at [363, 184] on div "Created on [DATE]" at bounding box center [400, 188] width 221 height 15
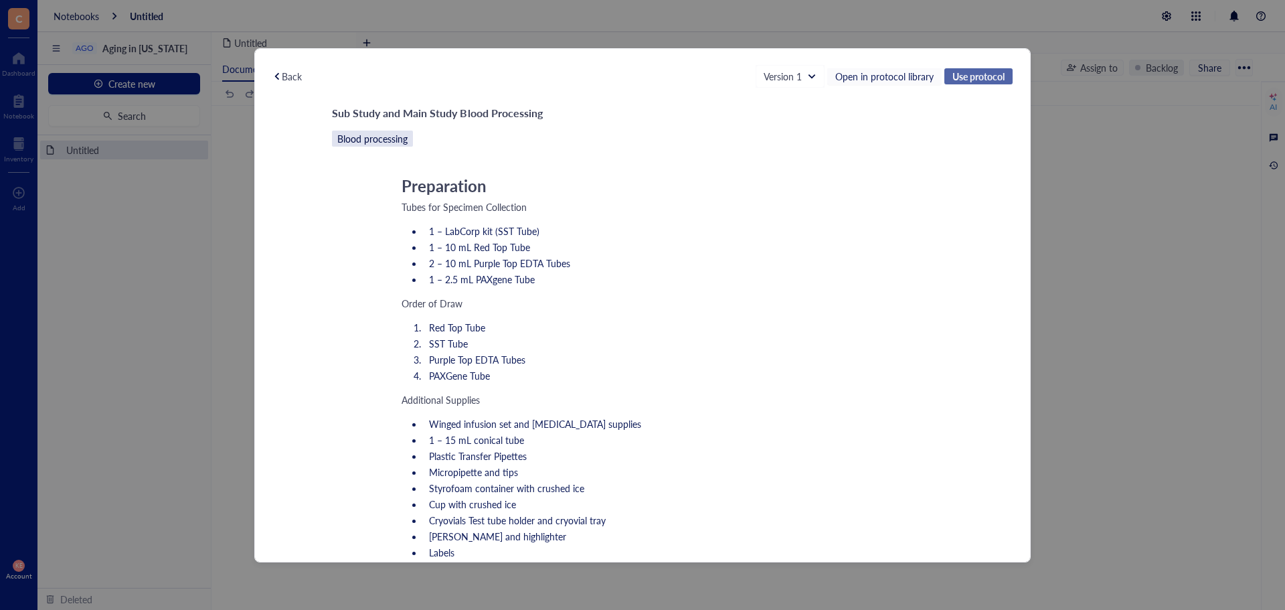
click at [991, 75] on span "Use protocol" at bounding box center [978, 76] width 52 height 12
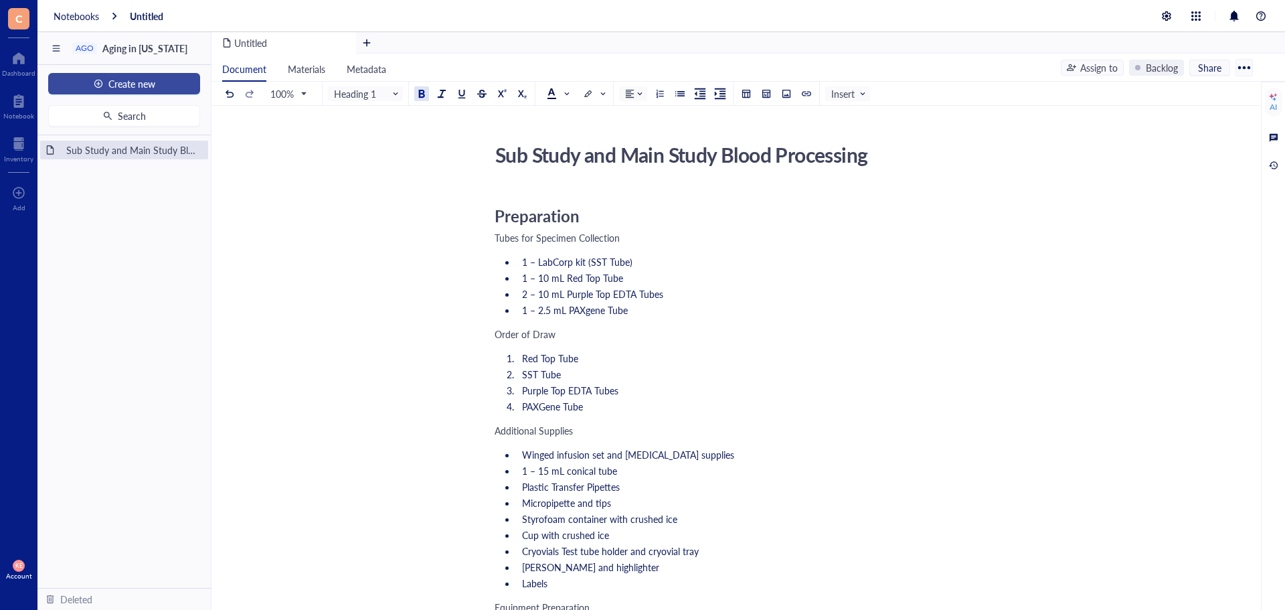
click at [141, 79] on span "Create new" at bounding box center [131, 83] width 47 height 11
click at [98, 109] on div "New file" at bounding box center [90, 109] width 34 height 15
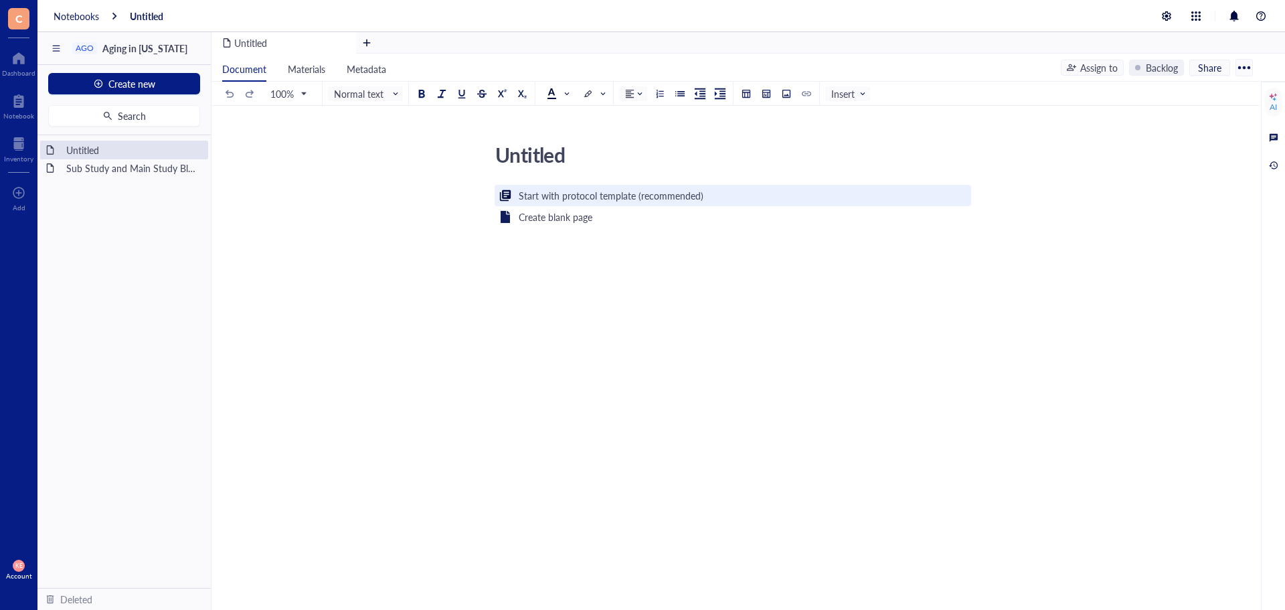
click at [567, 201] on div "Start with protocol template (recommended)" at bounding box center [611, 195] width 185 height 15
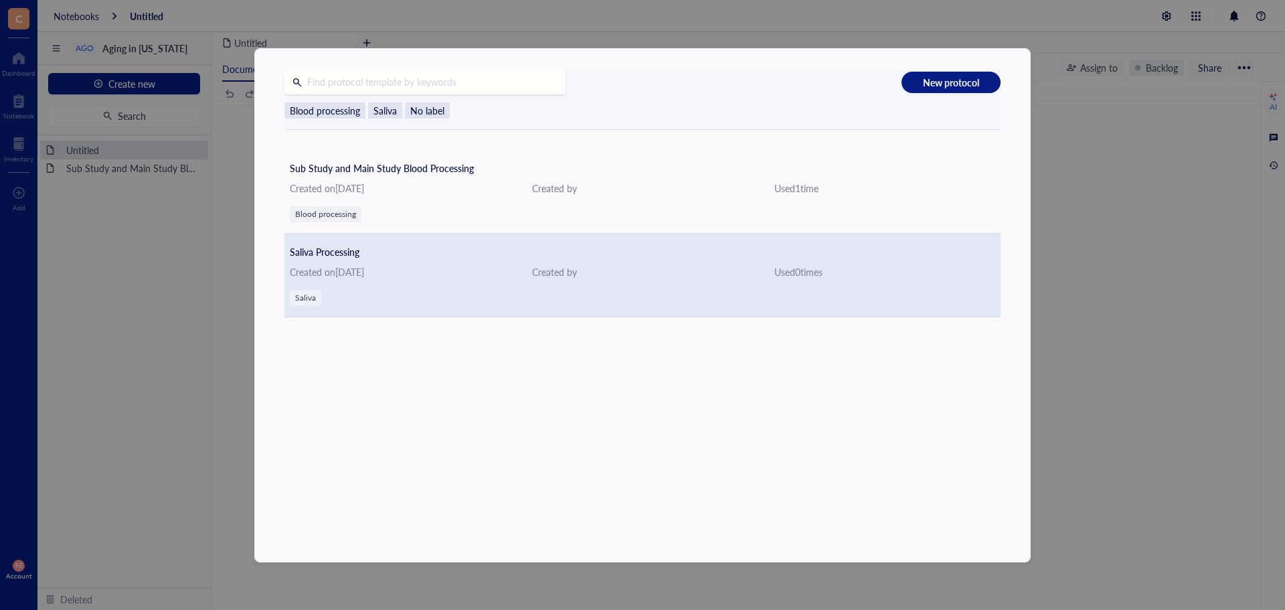
click at [448, 273] on div "Created on [DATE]" at bounding box center [400, 271] width 221 height 15
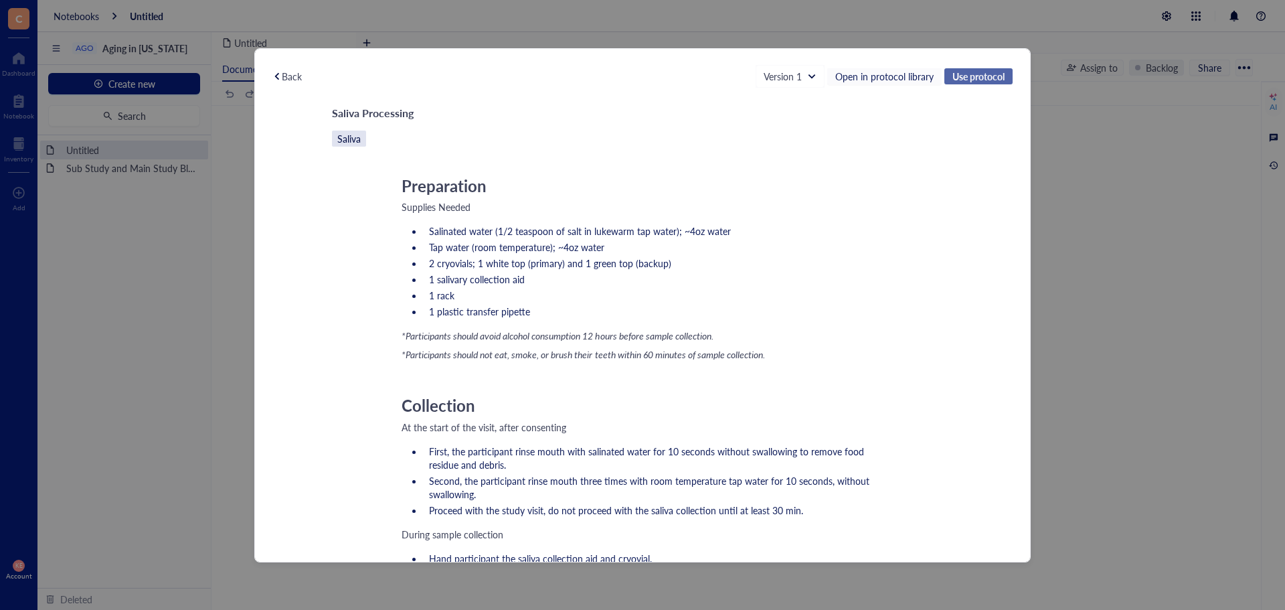
click at [989, 70] on span "Use protocol" at bounding box center [978, 76] width 52 height 12
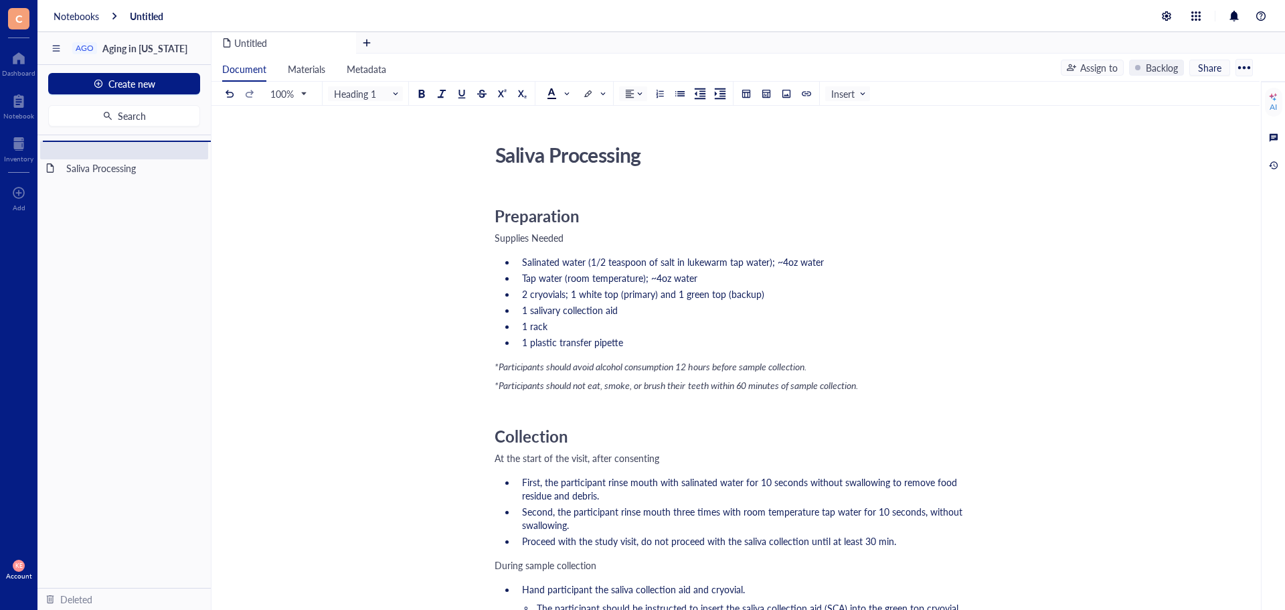
drag, startPoint x: 78, startPoint y: 166, endPoint x: 81, endPoint y: 147, distance: 19.0
click at [81, 147] on div "Saliva Processing Sub Study and Main Study Blood Processing To pick up a dragga…" at bounding box center [123, 361] width 173 height 452
click at [20, 69] on div "Dashboard" at bounding box center [18, 73] width 33 height 8
